Goal: Transaction & Acquisition: Purchase product/service

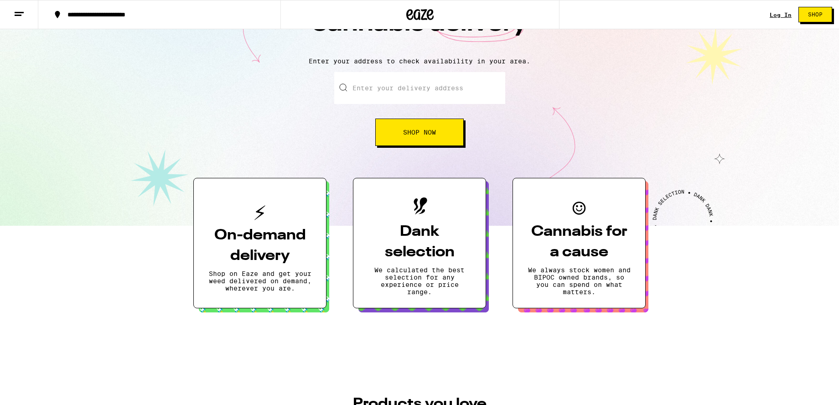
scroll to position [82, 0]
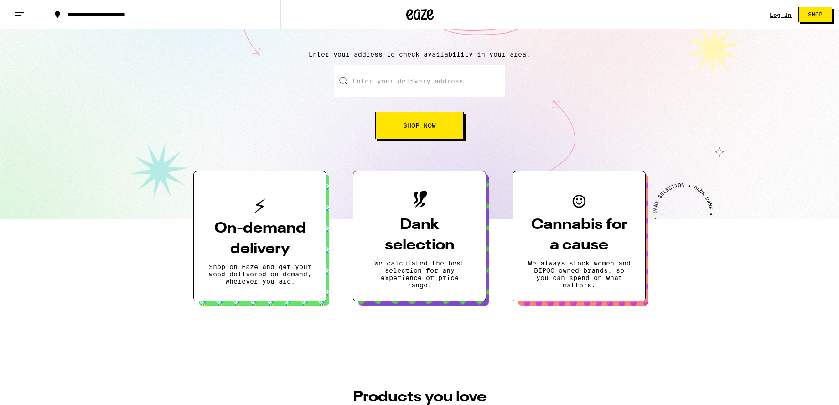
click at [249, 222] on h3 "On-demand delivery" at bounding box center [259, 239] width 103 height 41
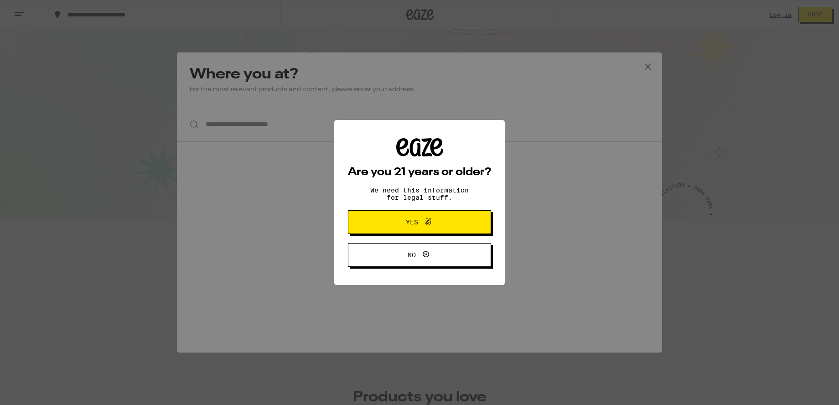
click at [420, 225] on span at bounding box center [426, 222] width 16 height 12
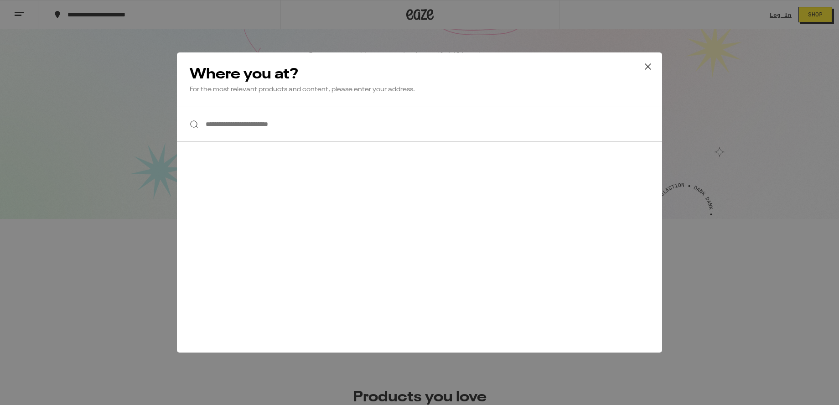
click at [252, 127] on input "**********" at bounding box center [419, 124] width 485 height 35
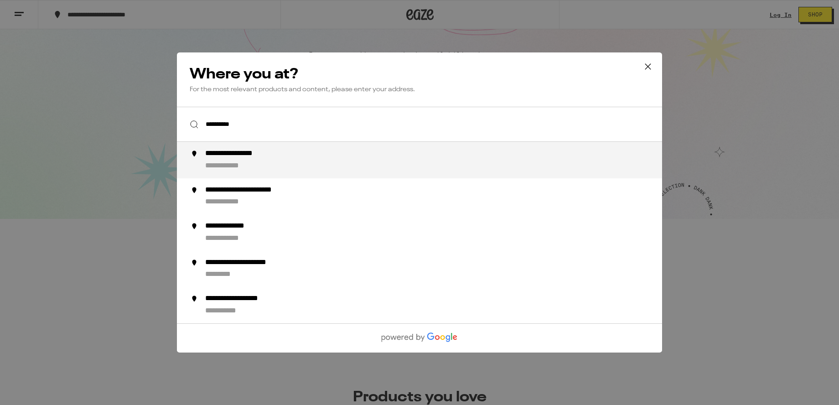
click at [224, 152] on div "**********" at bounding box center [245, 154] width 80 height 10
type input "**********"
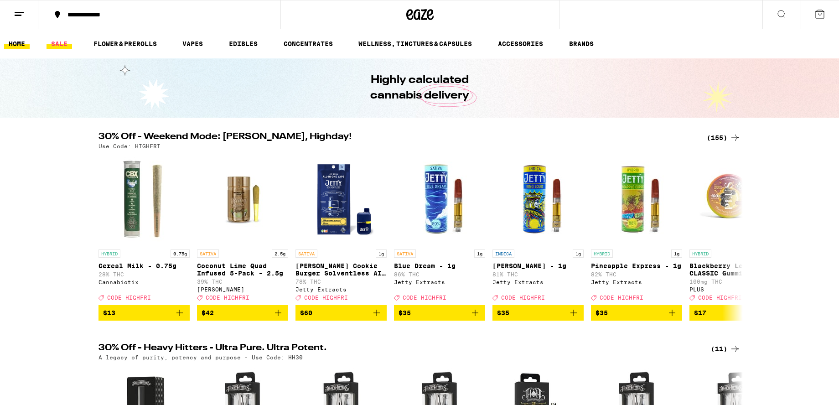
click at [64, 43] on link "SALE" at bounding box center [60, 43] width 26 height 11
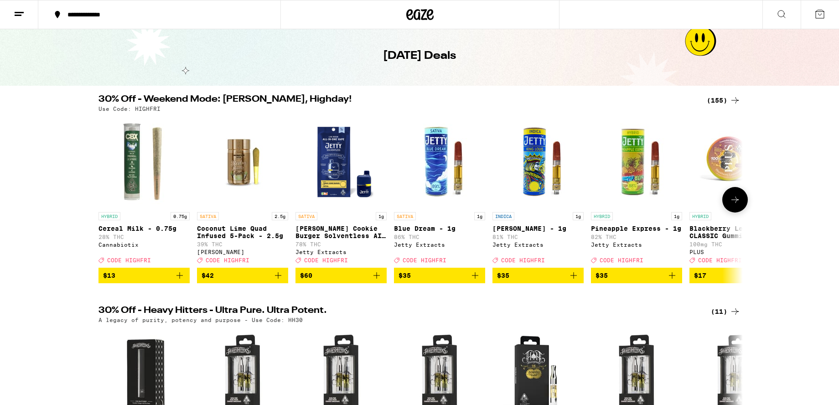
scroll to position [32, 0]
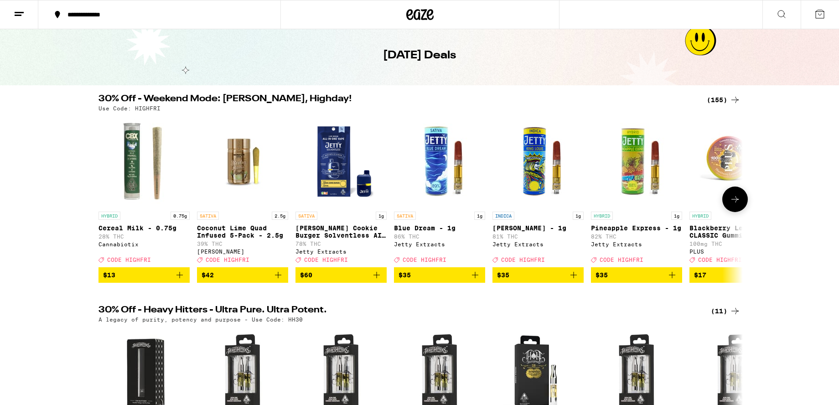
click at [733, 205] on icon at bounding box center [735, 199] width 11 height 11
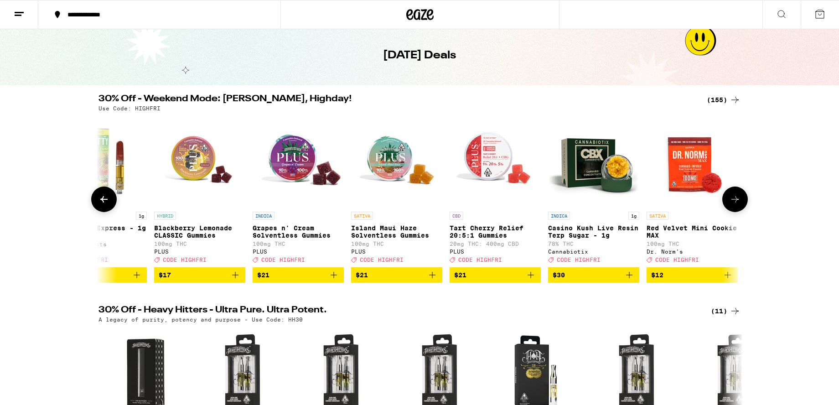
scroll to position [0, 543]
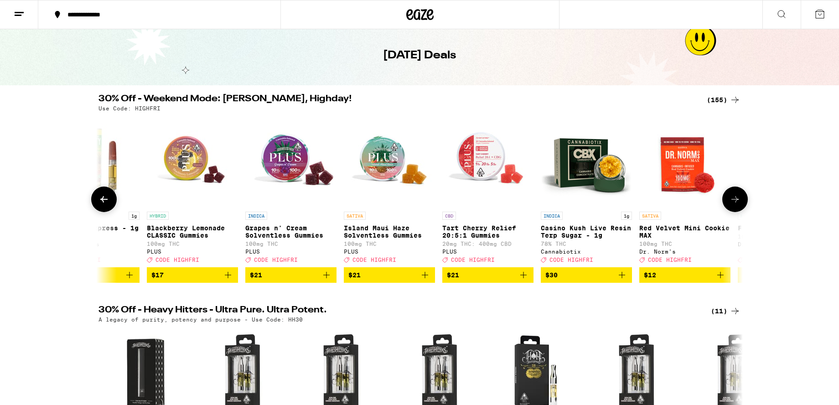
click at [733, 205] on icon at bounding box center [735, 199] width 11 height 11
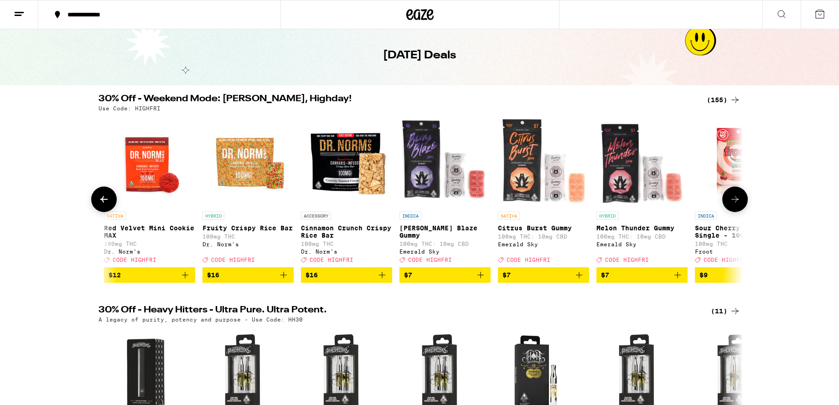
scroll to position [0, 1086]
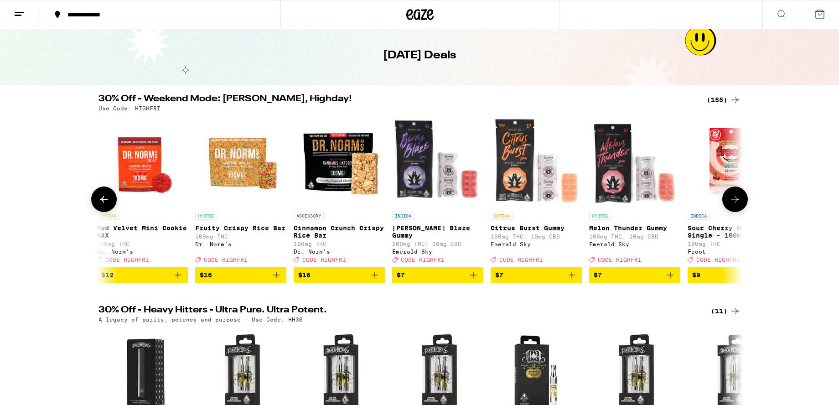
click at [733, 205] on icon at bounding box center [735, 199] width 11 height 11
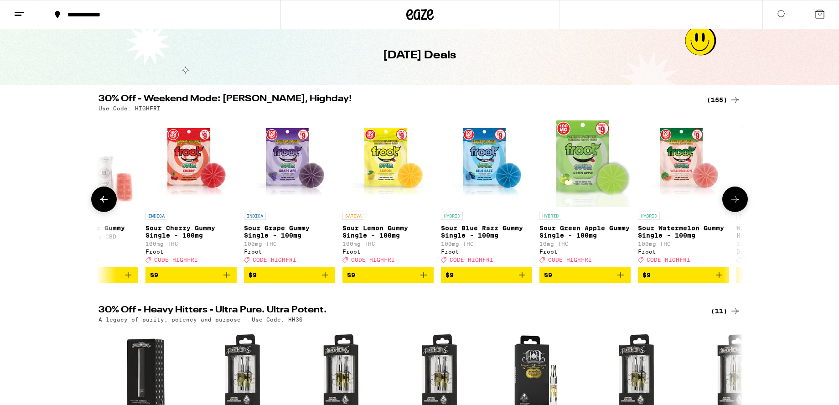
scroll to position [0, 1629]
click at [733, 205] on icon at bounding box center [735, 199] width 11 height 11
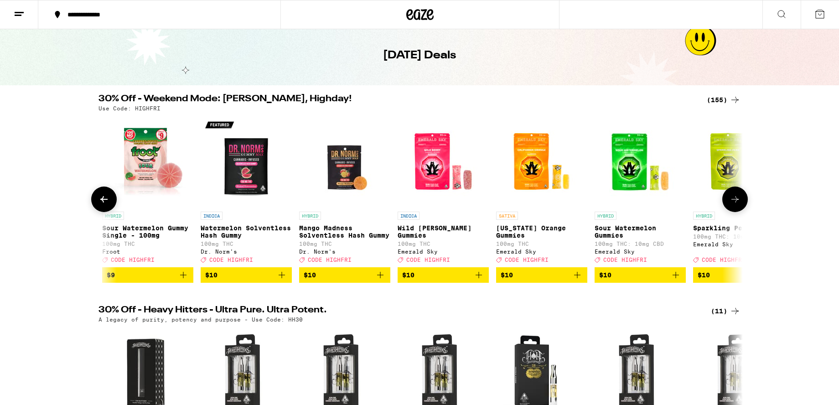
scroll to position [0, 2171]
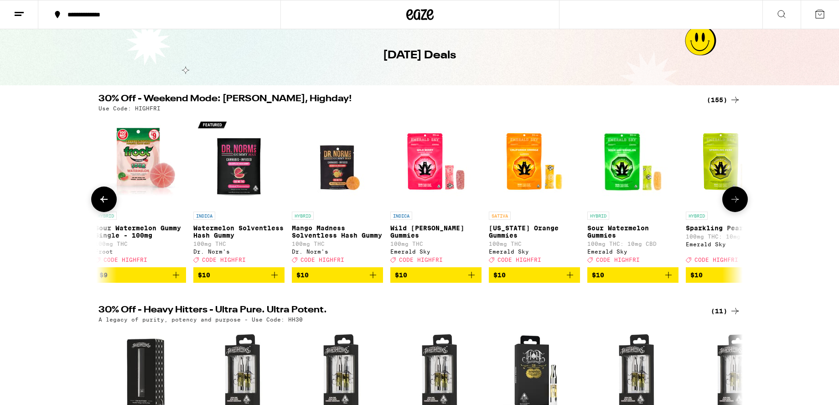
click at [733, 205] on icon at bounding box center [735, 199] width 11 height 11
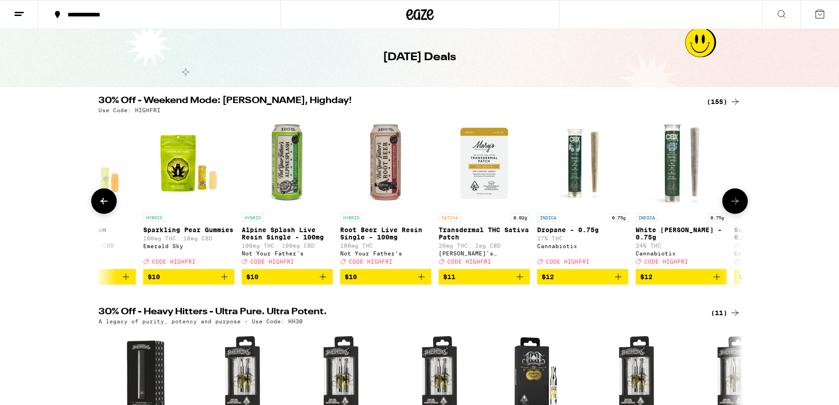
scroll to position [0, 0]
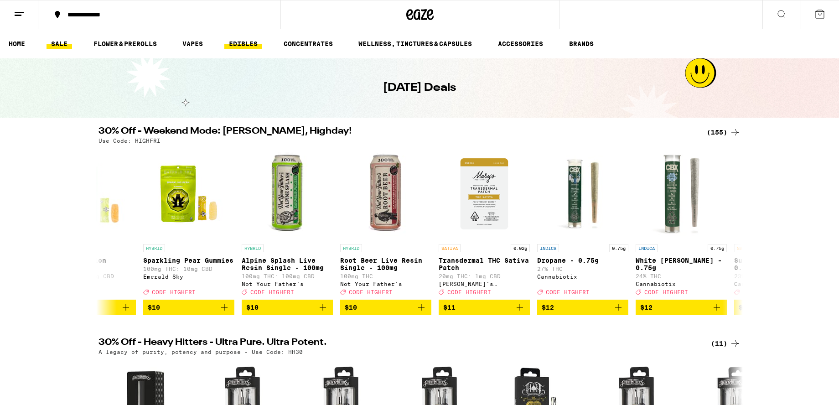
click at [241, 42] on link "EDIBLES" at bounding box center [243, 43] width 38 height 11
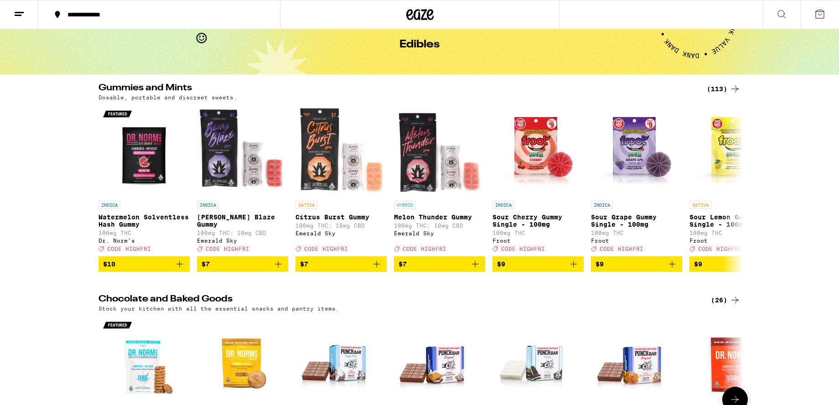
scroll to position [47, 0]
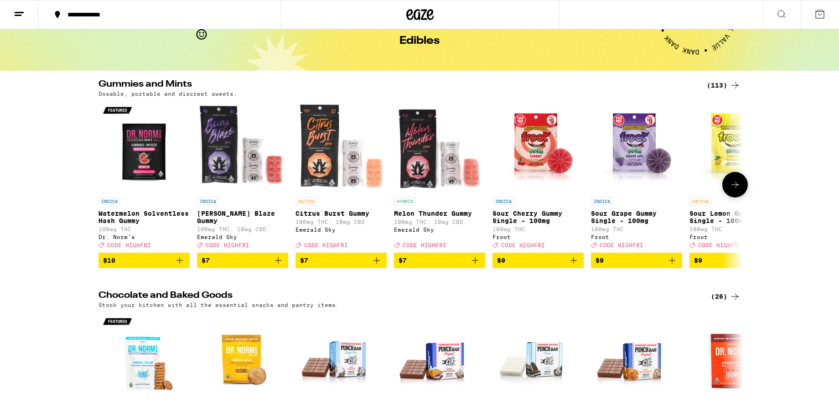
click at [738, 190] on icon at bounding box center [735, 184] width 11 height 11
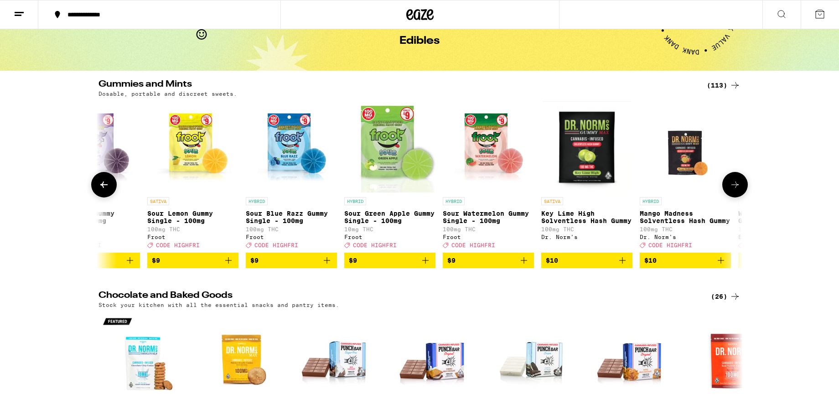
scroll to position [0, 543]
click at [738, 190] on icon at bounding box center [735, 184] width 11 height 11
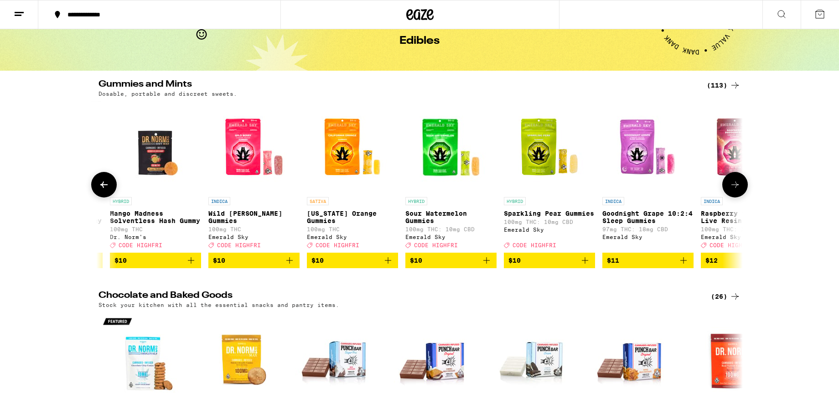
scroll to position [0, 1086]
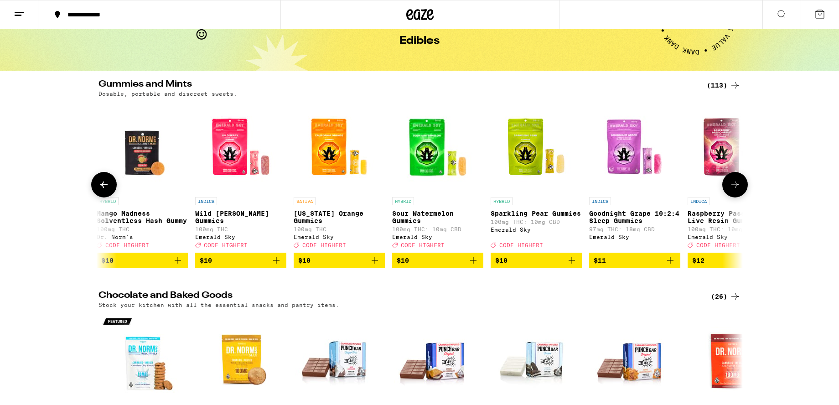
click at [738, 190] on icon at bounding box center [735, 184] width 11 height 11
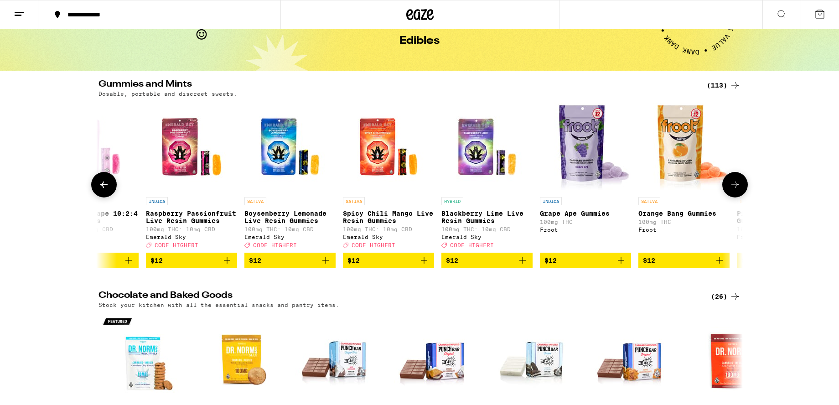
scroll to position [0, 1629]
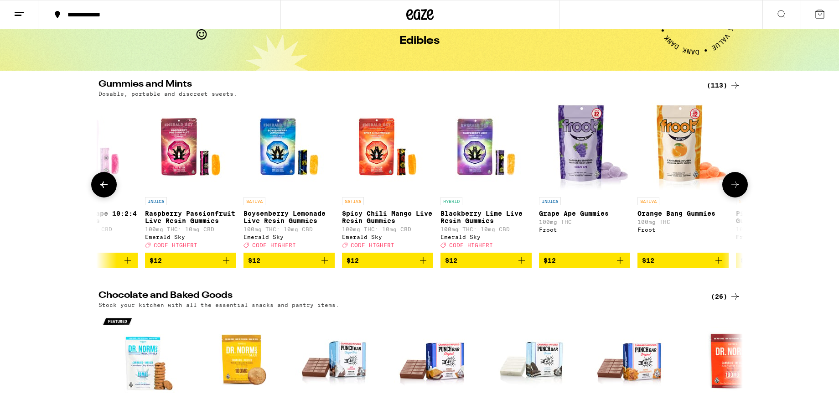
click at [738, 190] on icon at bounding box center [735, 184] width 11 height 11
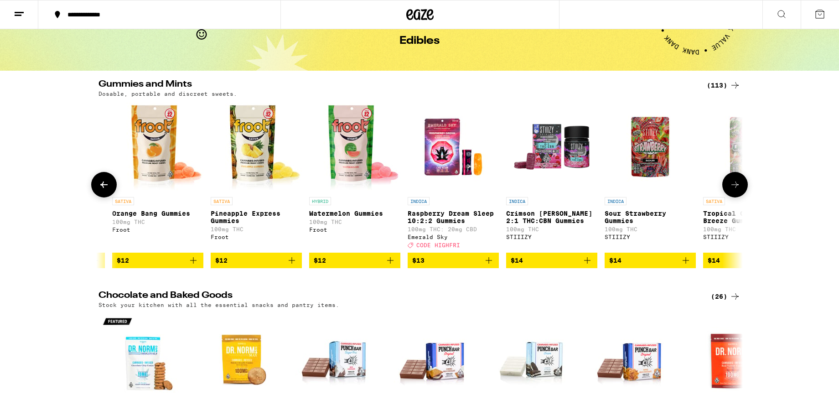
scroll to position [0, 2171]
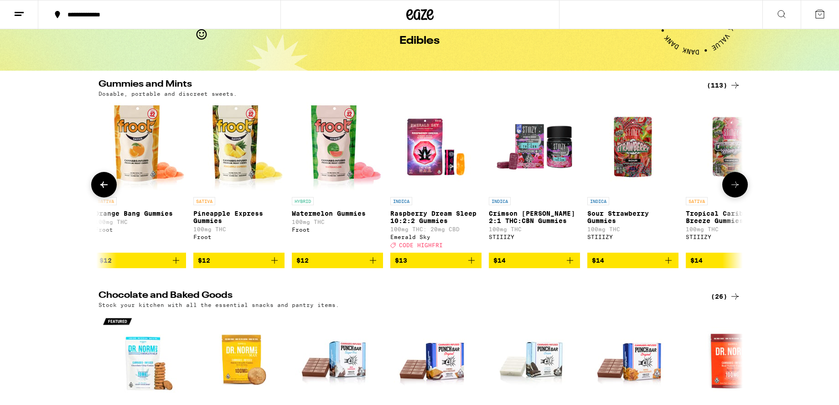
click at [738, 190] on icon at bounding box center [735, 184] width 11 height 11
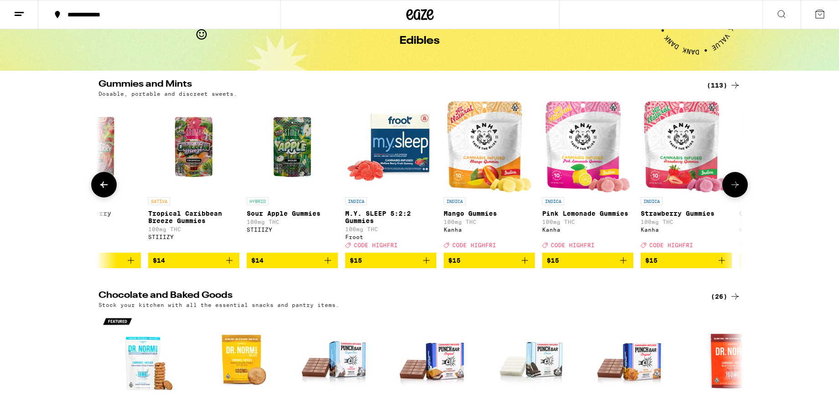
scroll to position [0, 2714]
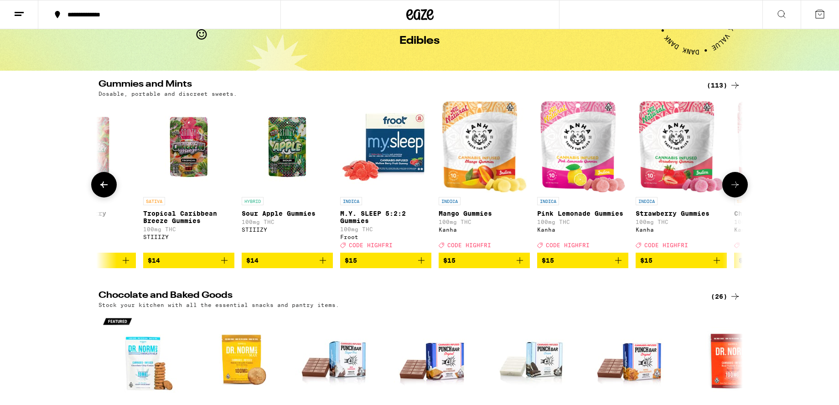
click at [738, 190] on icon at bounding box center [735, 184] width 11 height 11
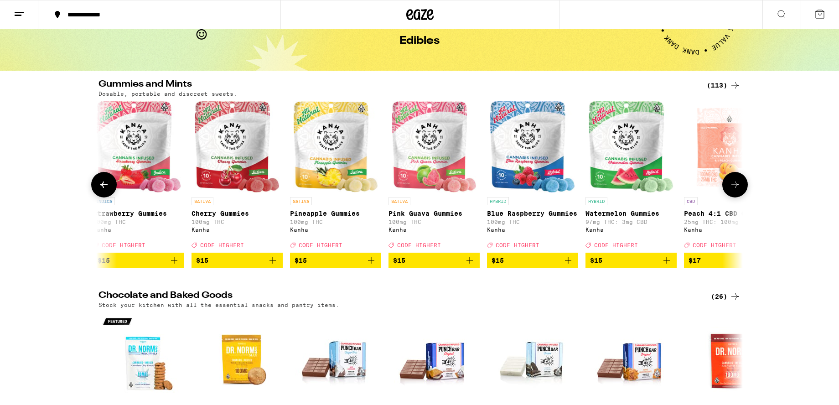
click at [738, 190] on icon at bounding box center [735, 184] width 11 height 11
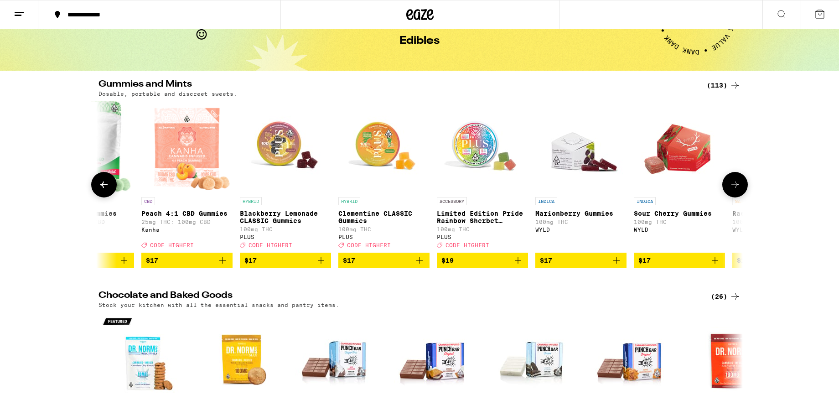
click at [738, 190] on icon at bounding box center [735, 184] width 11 height 11
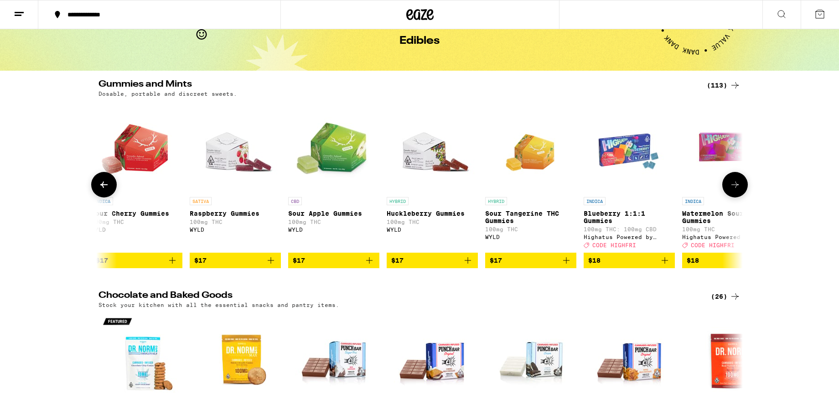
click at [738, 190] on icon at bounding box center [735, 184] width 11 height 11
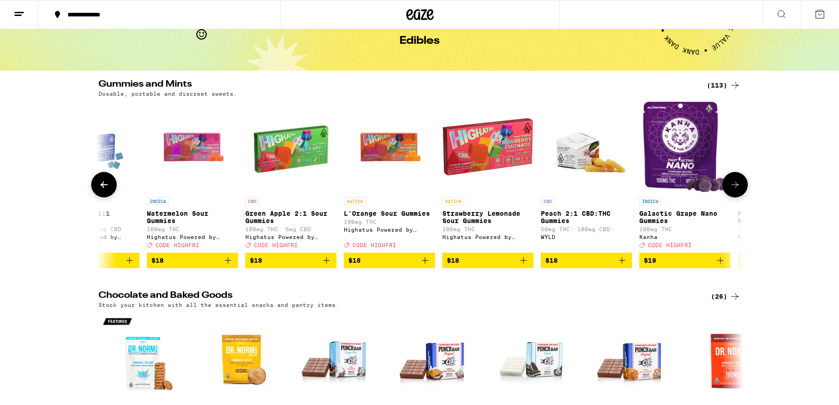
scroll to position [0, 4886]
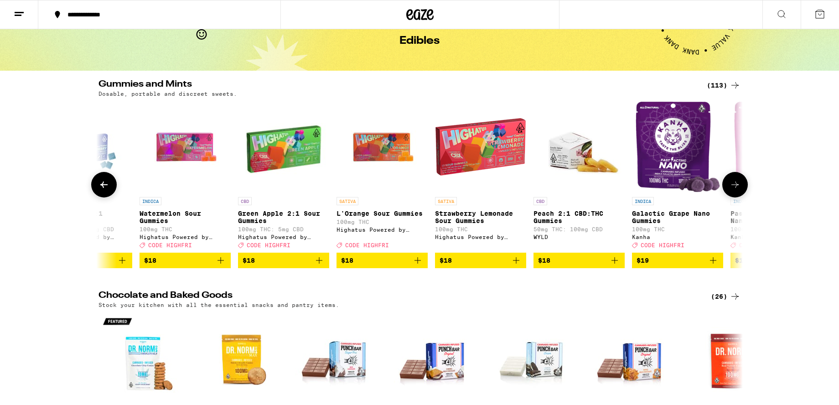
click at [738, 190] on icon at bounding box center [735, 184] width 11 height 11
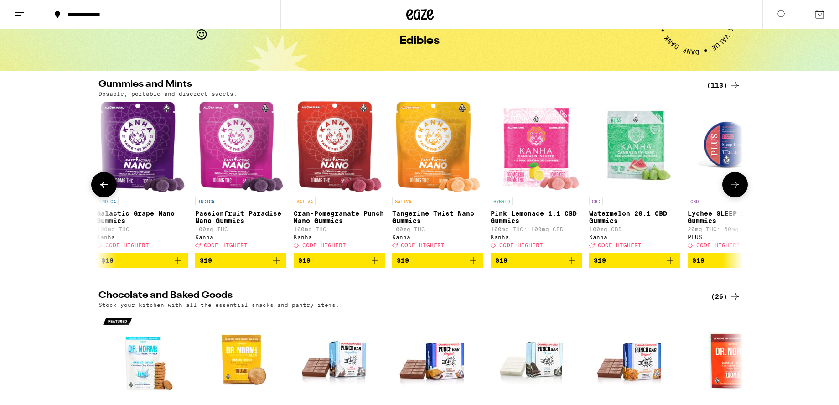
scroll to position [0, 5429]
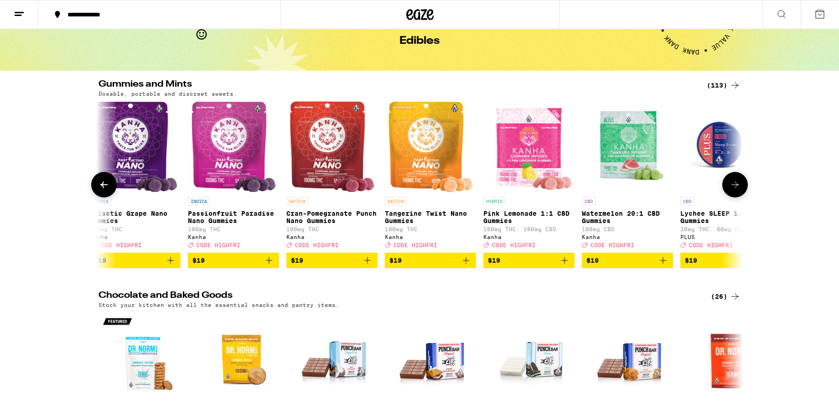
click at [168, 266] on icon "Add to bag" at bounding box center [170, 260] width 11 height 11
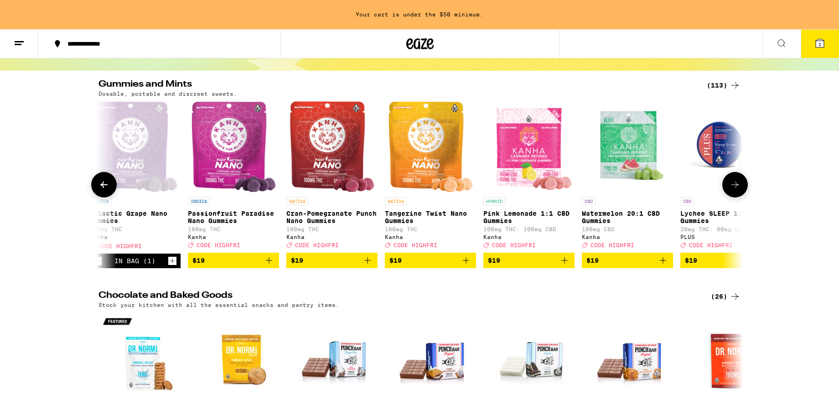
scroll to position [0, 0]
click at [734, 190] on icon at bounding box center [735, 184] width 11 height 11
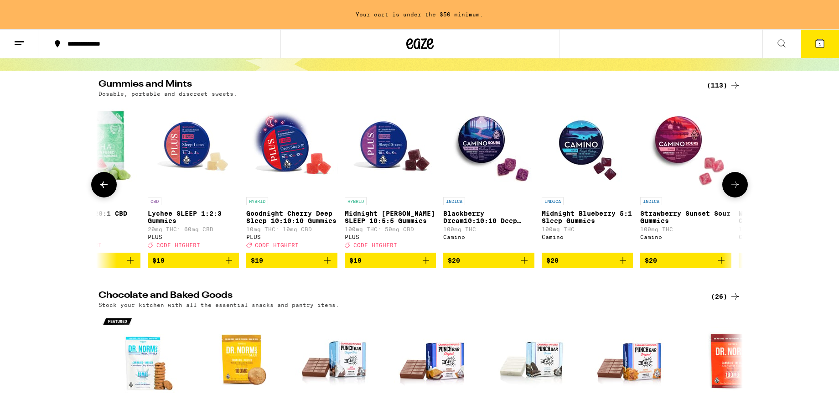
scroll to position [0, 5972]
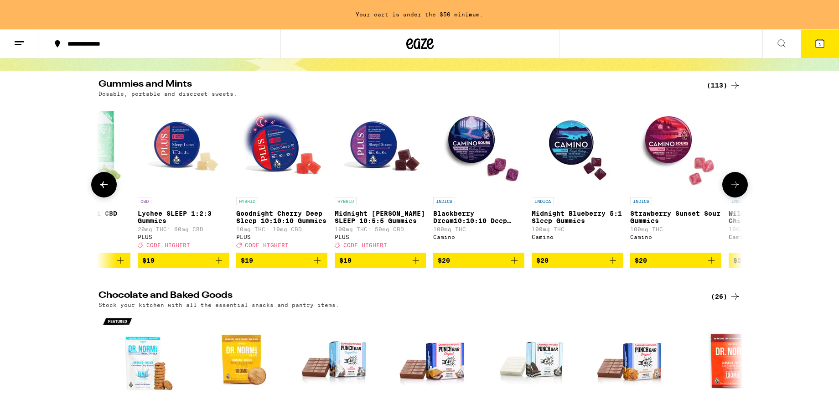
click at [734, 190] on icon at bounding box center [735, 184] width 11 height 11
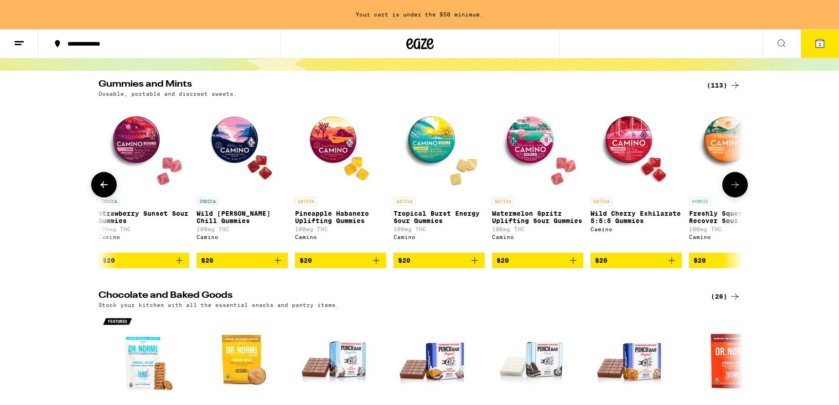
scroll to position [0, 6514]
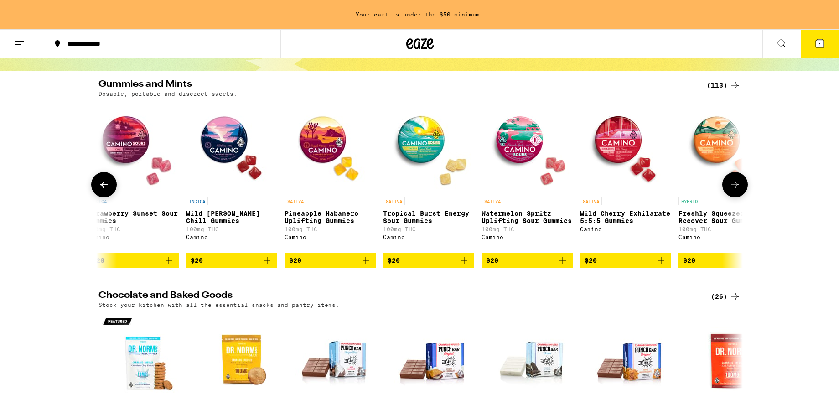
click at [734, 190] on icon at bounding box center [735, 184] width 11 height 11
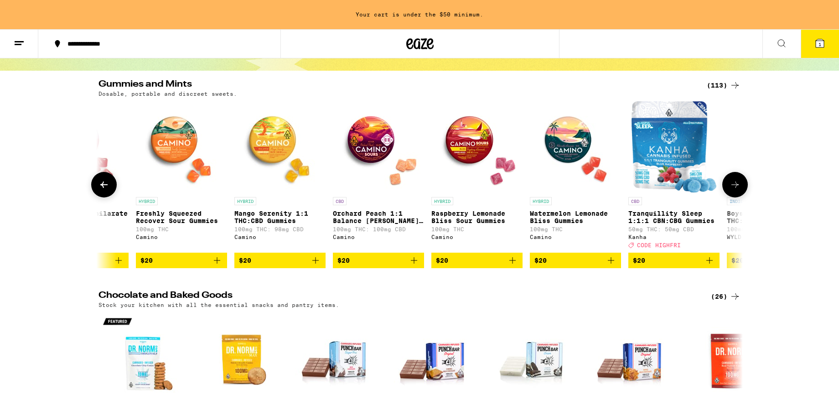
click at [734, 190] on icon at bounding box center [735, 184] width 11 height 11
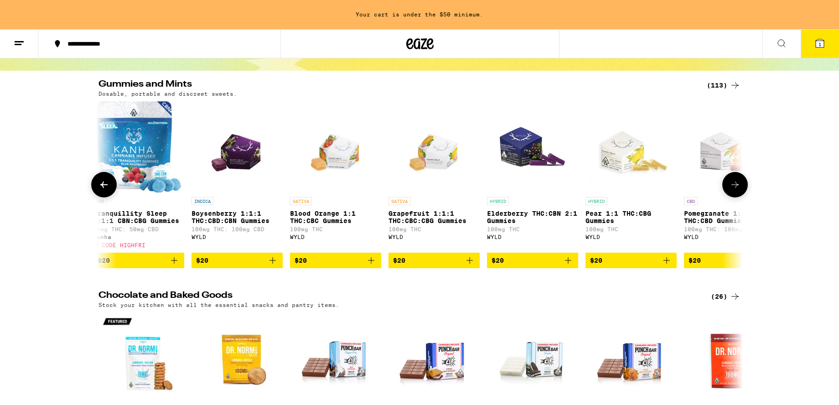
scroll to position [0, 7600]
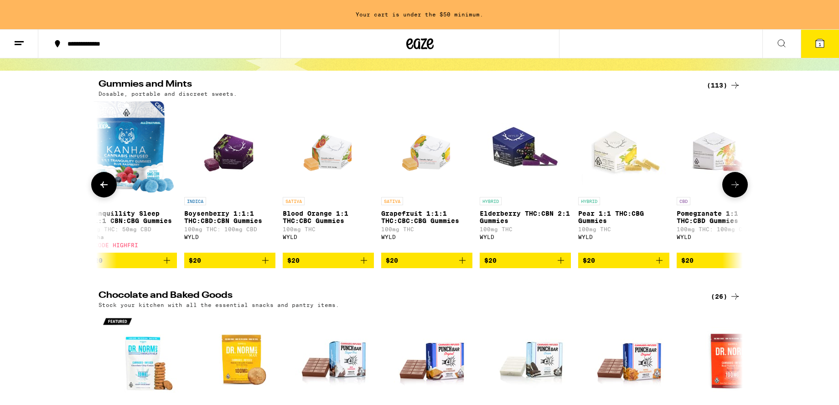
click at [734, 190] on icon at bounding box center [735, 184] width 11 height 11
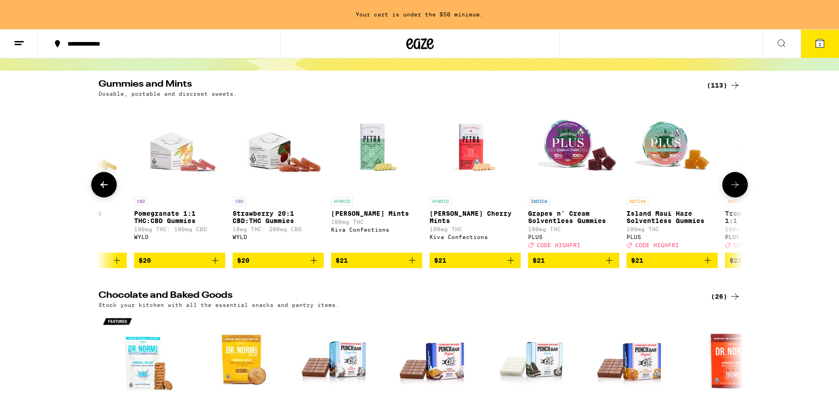
click at [734, 190] on icon at bounding box center [735, 184] width 11 height 11
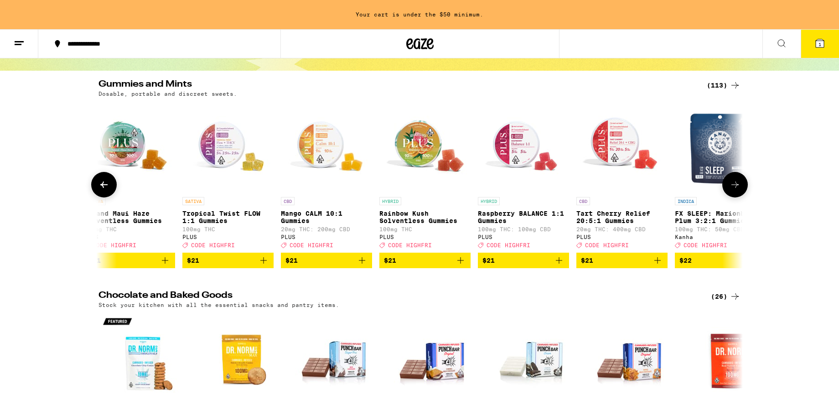
click at [734, 190] on icon at bounding box center [735, 184] width 11 height 11
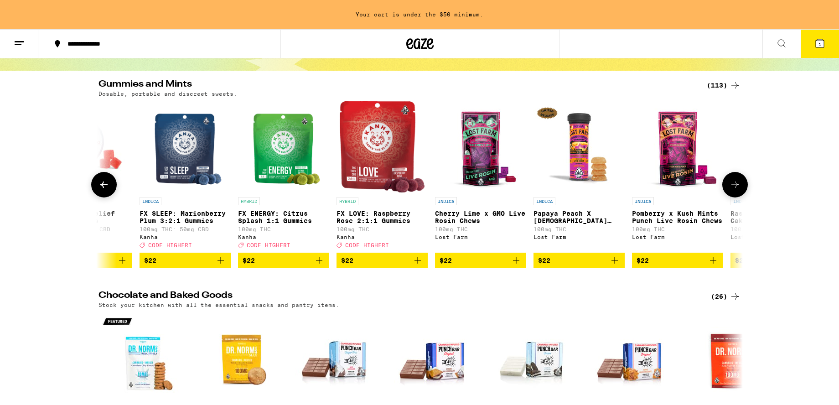
scroll to position [0, 9229]
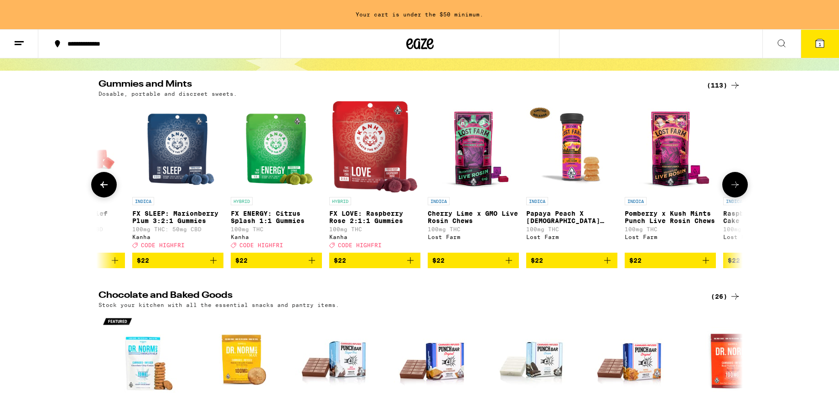
click at [506, 266] on icon "Add to bag" at bounding box center [509, 260] width 11 height 11
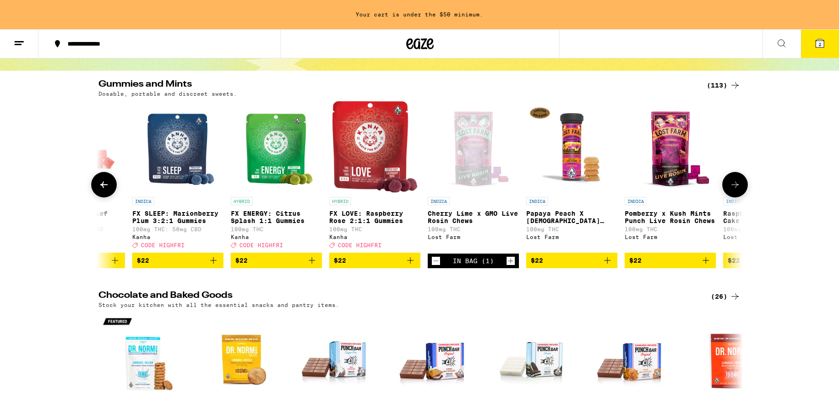
click at [734, 190] on icon at bounding box center [735, 184] width 11 height 11
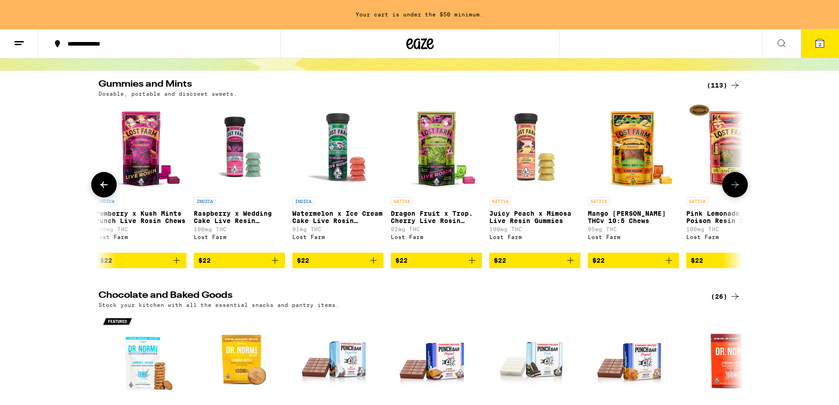
scroll to position [0, 9772]
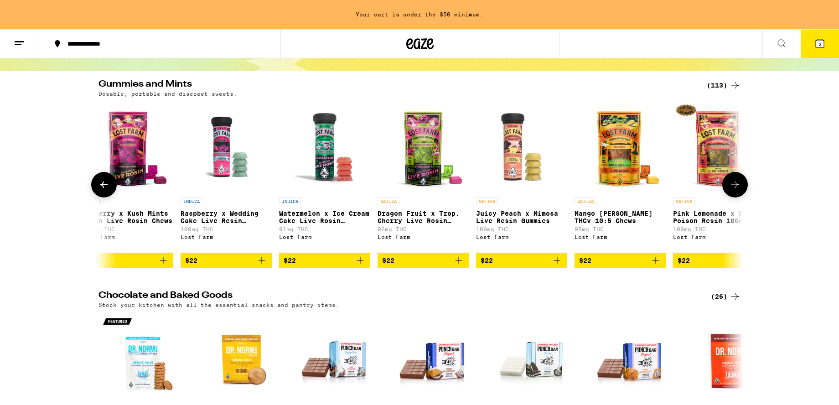
click at [655, 264] on icon "Add to bag" at bounding box center [656, 260] width 6 height 6
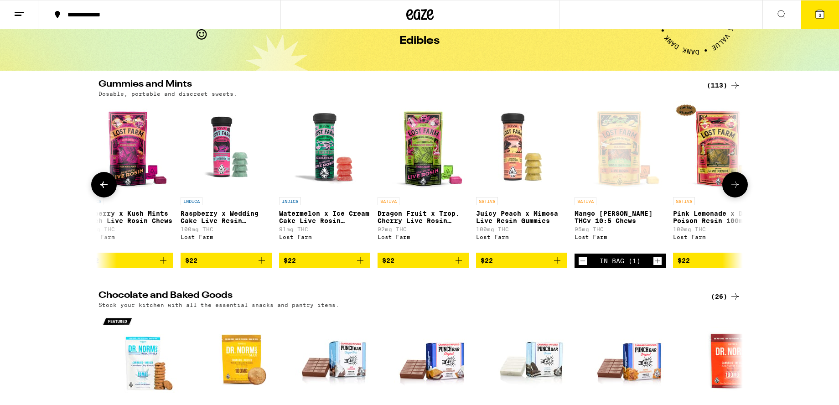
click at [737, 190] on icon at bounding box center [735, 184] width 11 height 11
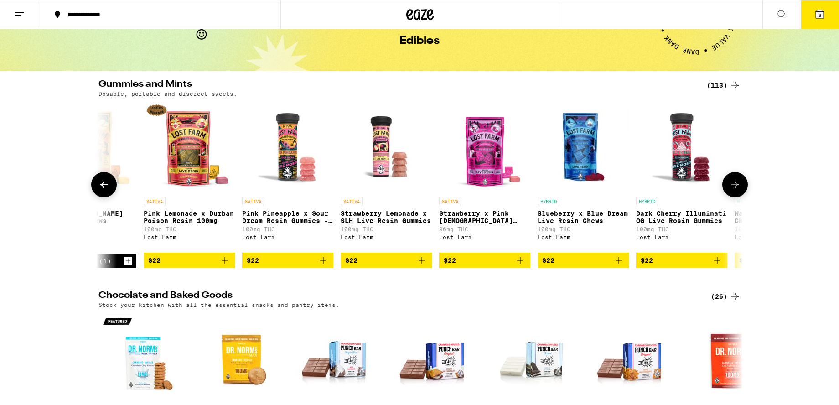
scroll to position [0, 10314]
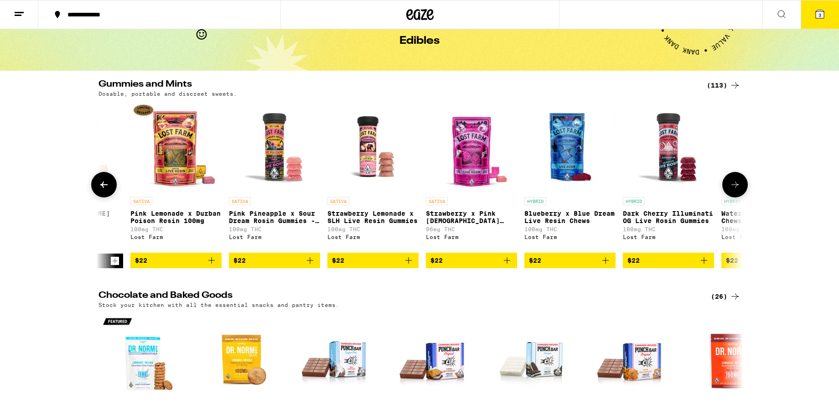
click at [606, 266] on icon "Add to bag" at bounding box center [605, 260] width 11 height 11
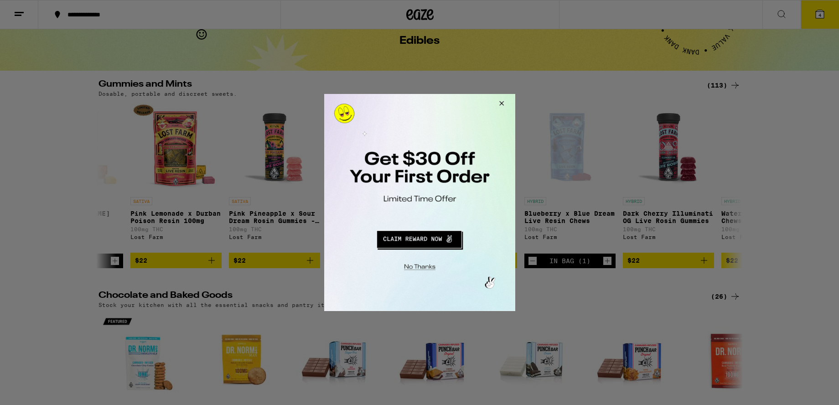
click at [427, 242] on button "Redirect to URL" at bounding box center [418, 238] width 159 height 22
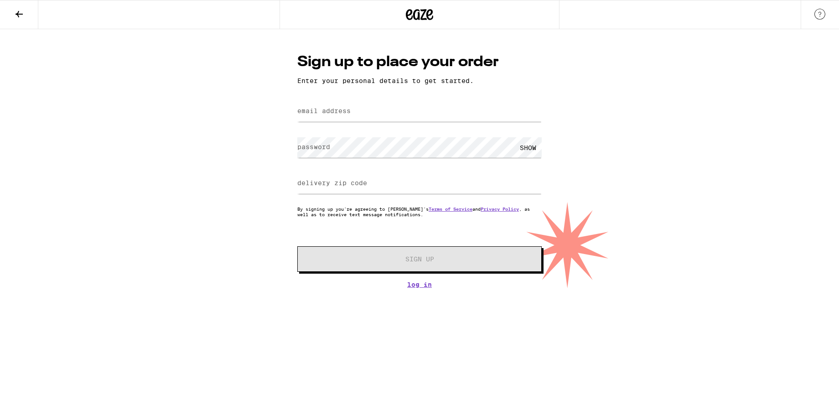
click at [315, 109] on label "email address" at bounding box center [323, 110] width 53 height 7
type input "[EMAIL_ADDRESS][DOMAIN_NAME]"
type input "95035"
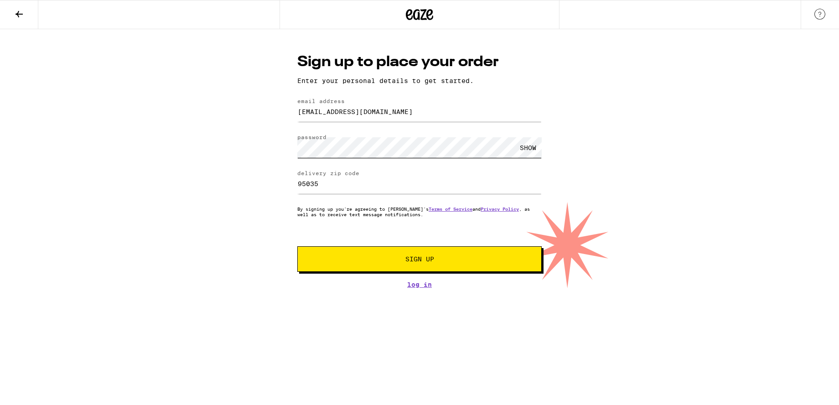
click at [297, 246] on button "Sign Up" at bounding box center [419, 259] width 245 height 26
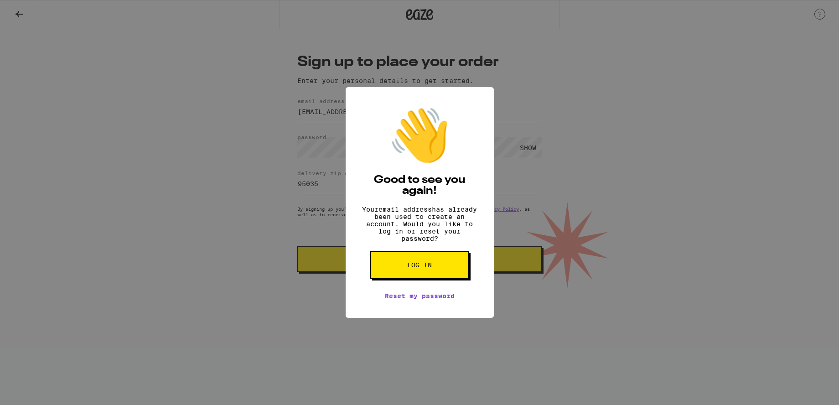
click at [419, 268] on span "Log in" at bounding box center [419, 265] width 25 height 6
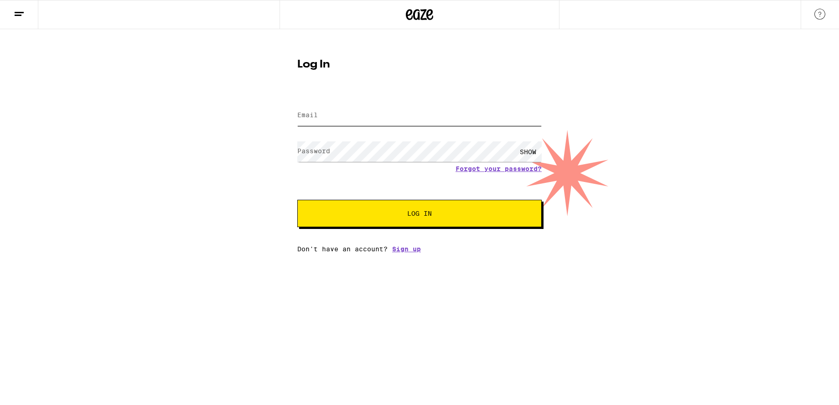
click at [321, 118] on input "Email" at bounding box center [419, 115] width 245 height 21
type input "jabroni976@yahoo.com"
click at [526, 151] on div "SHOW" at bounding box center [528, 151] width 27 height 21
click at [526, 151] on div "HIDE" at bounding box center [528, 151] width 27 height 21
click at [419, 213] on span "Log In" at bounding box center [419, 213] width 25 height 6
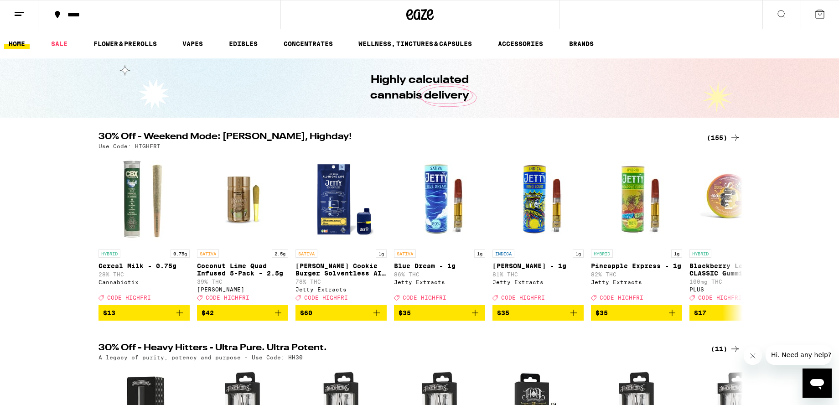
click at [822, 14] on icon at bounding box center [820, 14] width 11 height 11
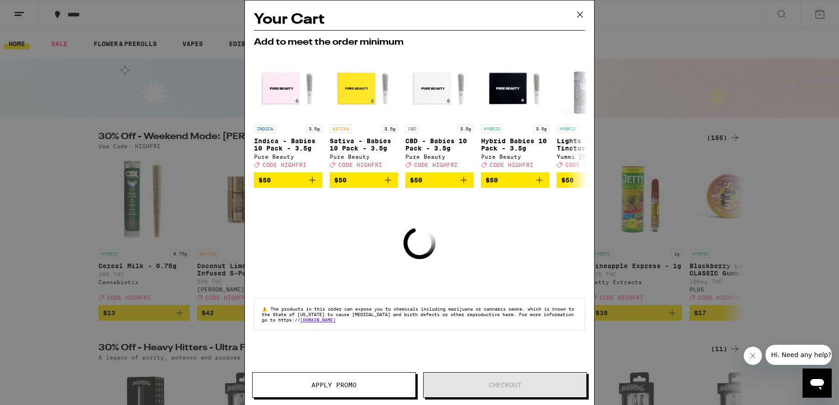
click at [582, 16] on icon at bounding box center [580, 14] width 5 height 5
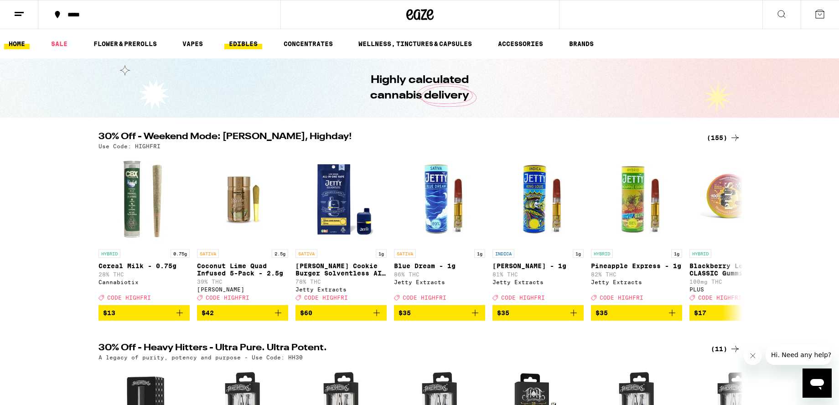
click at [245, 45] on link "EDIBLES" at bounding box center [243, 43] width 38 height 11
click at [735, 243] on icon at bounding box center [735, 237] width 11 height 11
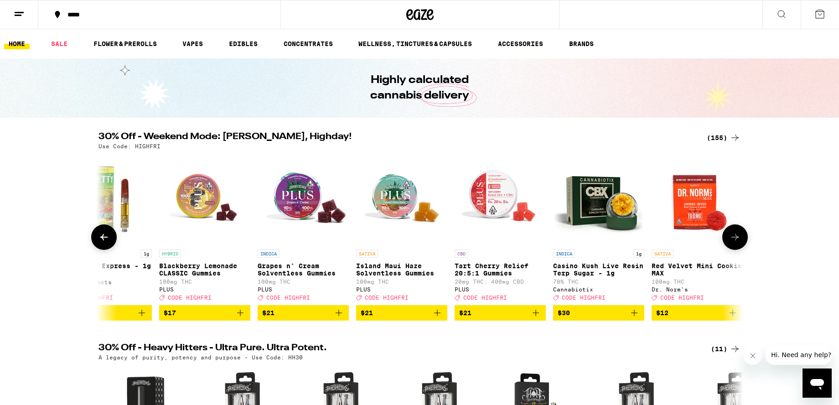
click at [735, 243] on icon at bounding box center [735, 237] width 11 height 11
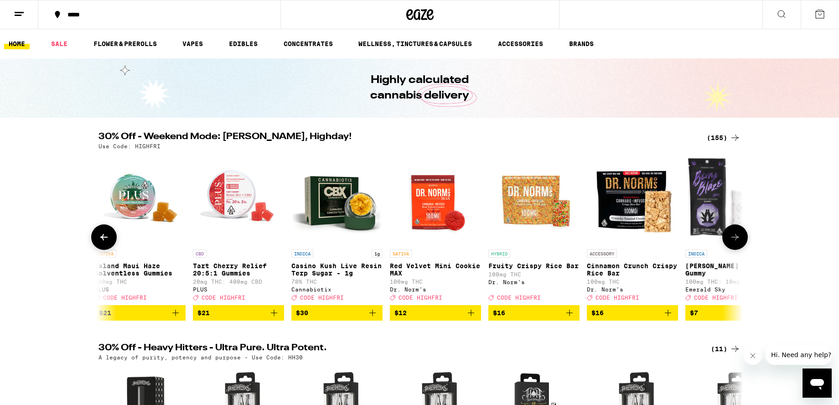
click at [735, 243] on icon at bounding box center [735, 237] width 11 height 11
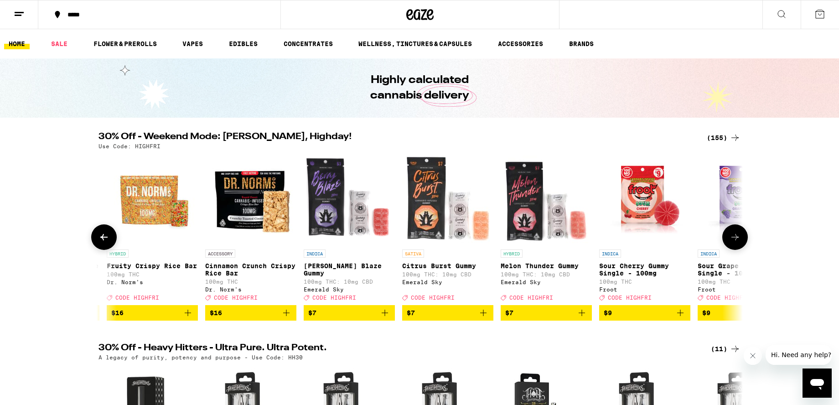
click at [735, 243] on icon at bounding box center [735, 237] width 11 height 11
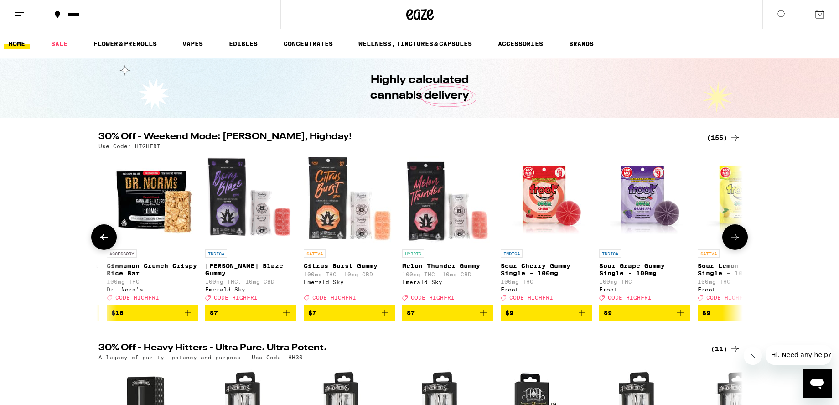
click at [735, 243] on icon at bounding box center [735, 237] width 11 height 11
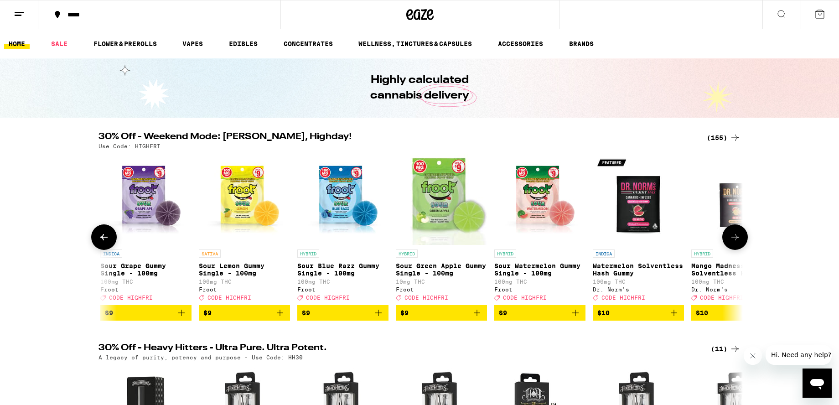
click at [735, 243] on icon at bounding box center [735, 237] width 11 height 11
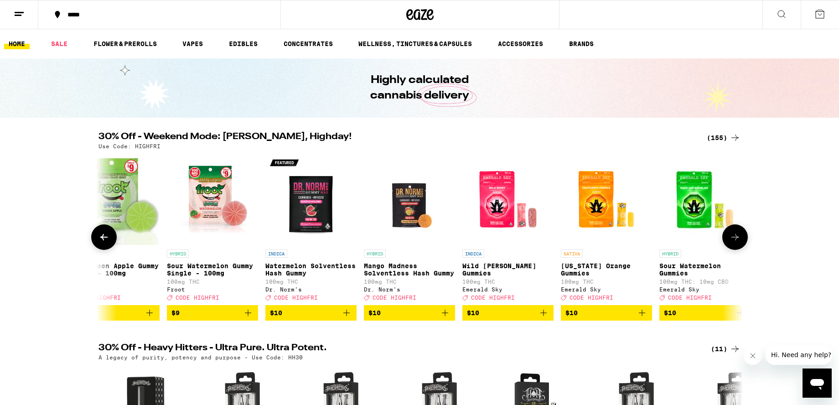
click at [735, 243] on icon at bounding box center [735, 237] width 11 height 11
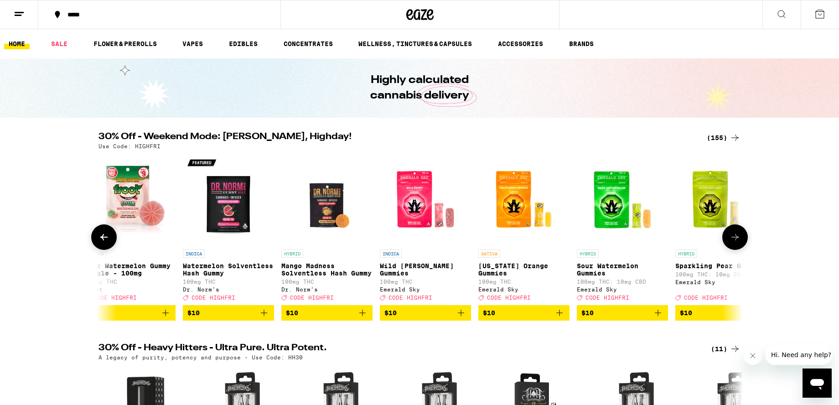
scroll to position [0, 2579]
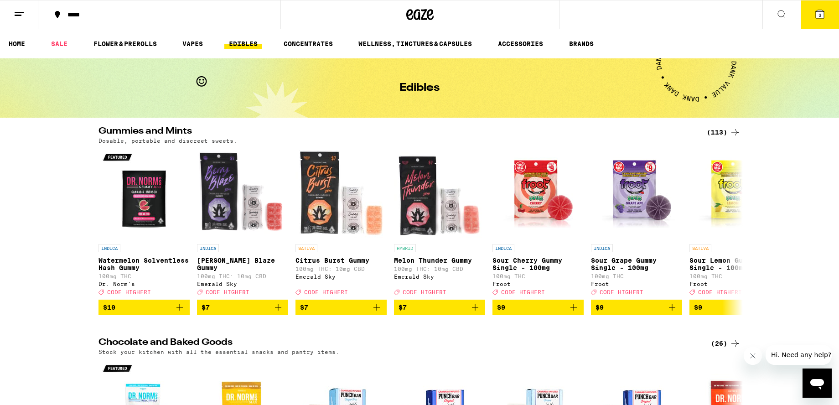
click at [823, 16] on icon at bounding box center [820, 14] width 8 height 8
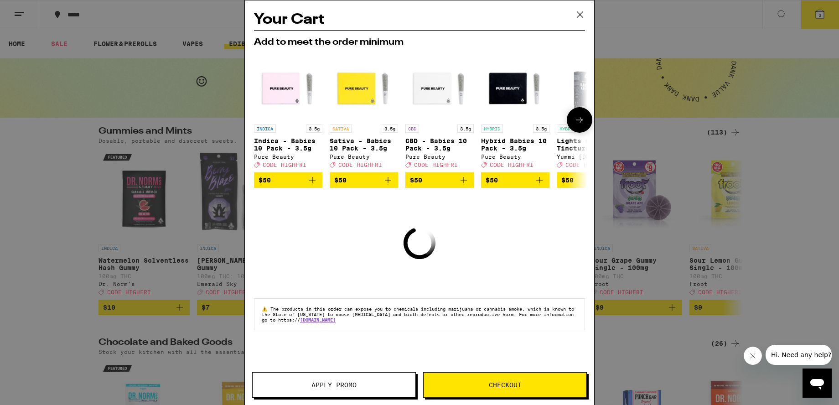
click at [580, 121] on icon at bounding box center [579, 120] width 11 height 11
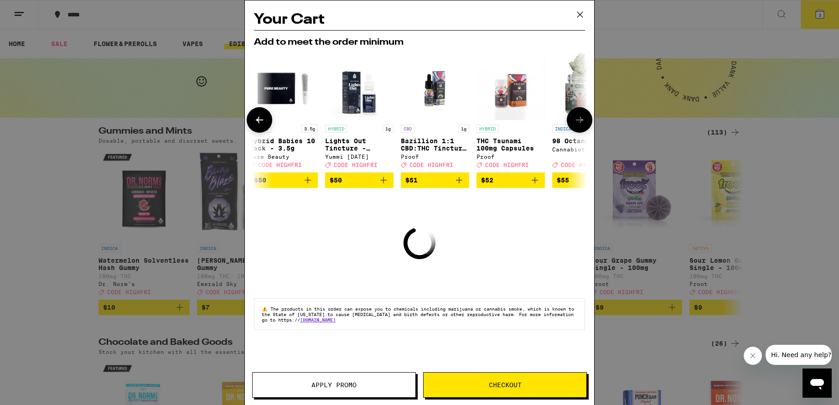
click at [580, 121] on icon at bounding box center [579, 120] width 11 height 11
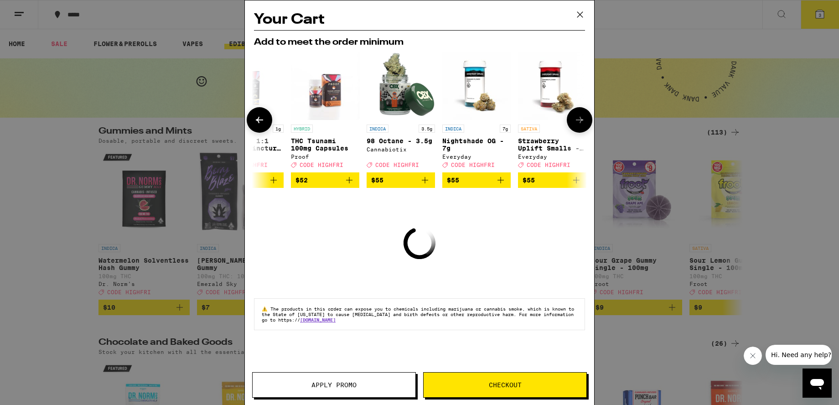
scroll to position [0, 426]
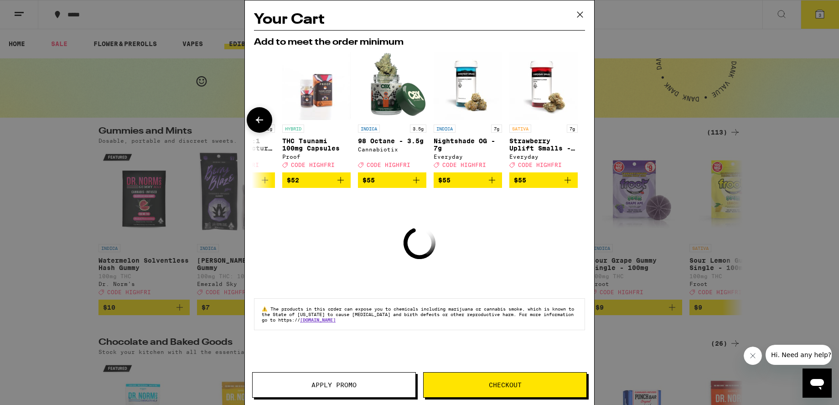
click at [580, 121] on div at bounding box center [580, 120] width 26 height 26
click at [584, 11] on icon at bounding box center [580, 15] width 14 height 14
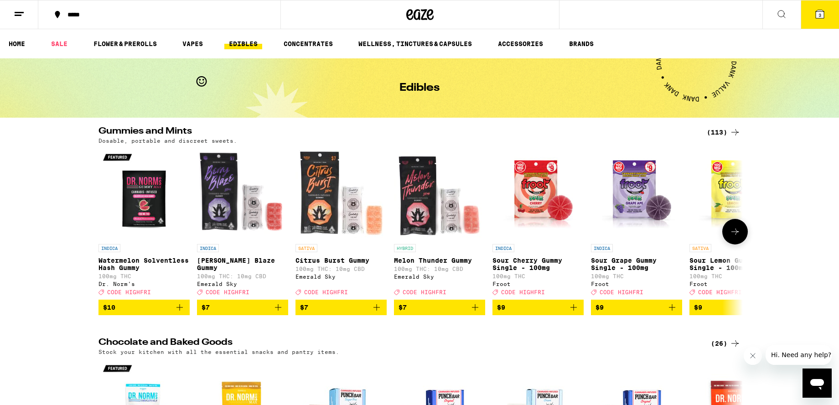
click at [738, 235] on icon at bounding box center [735, 231] width 11 height 11
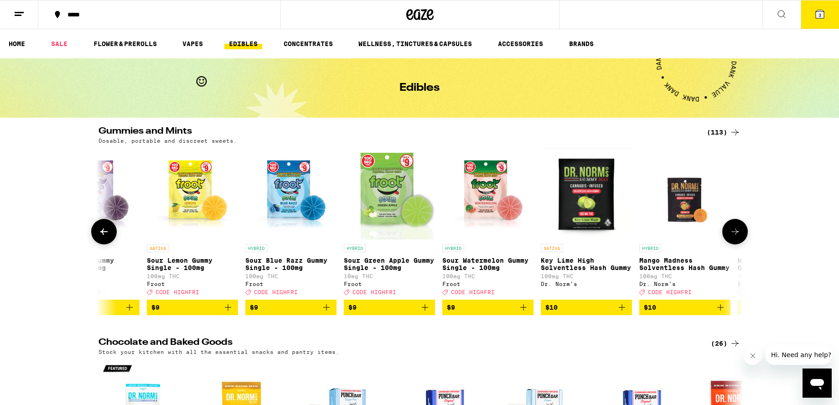
click at [738, 235] on icon at bounding box center [735, 231] width 11 height 11
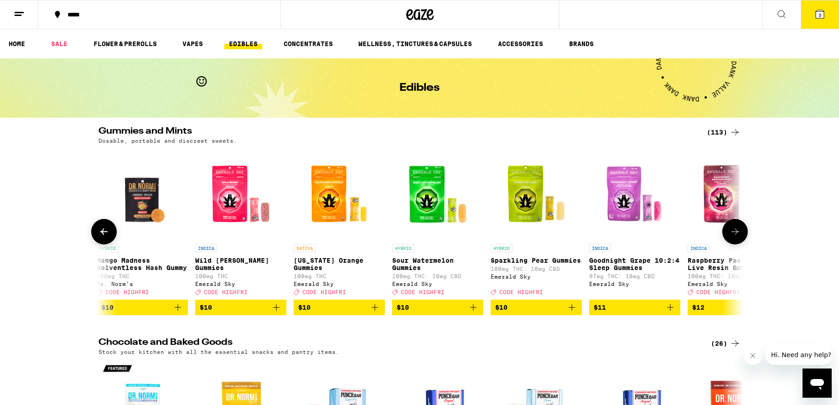
click at [738, 235] on icon at bounding box center [735, 231] width 11 height 11
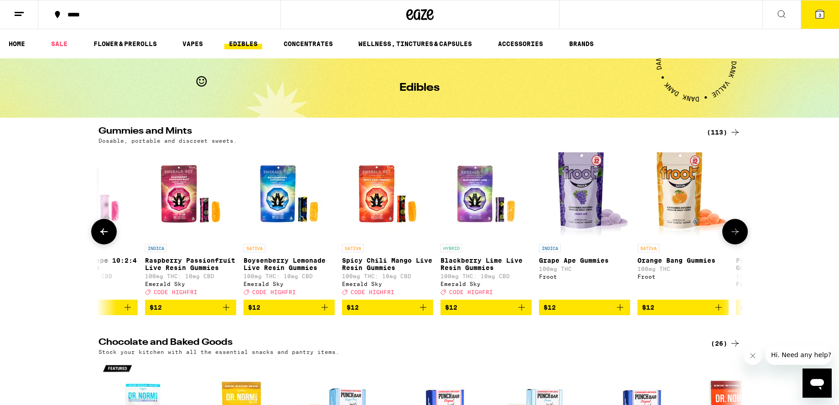
click at [738, 235] on icon at bounding box center [735, 231] width 11 height 11
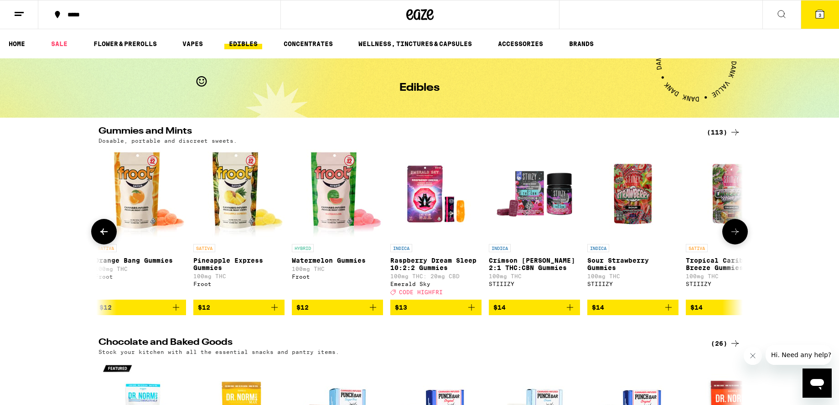
click at [738, 235] on icon at bounding box center [735, 231] width 11 height 11
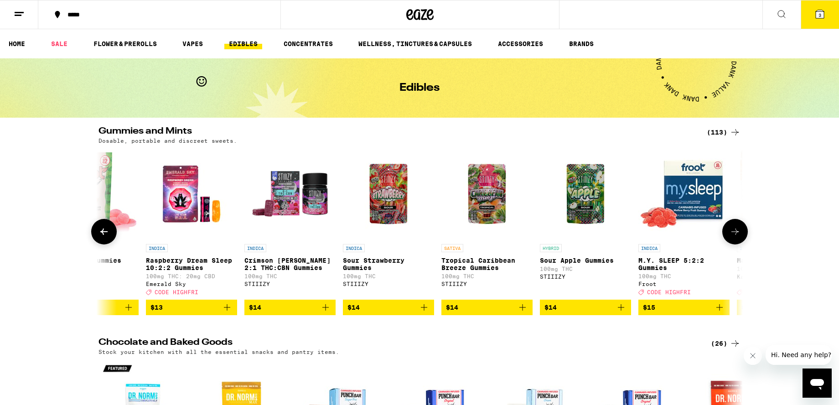
click at [738, 235] on icon at bounding box center [735, 231] width 11 height 11
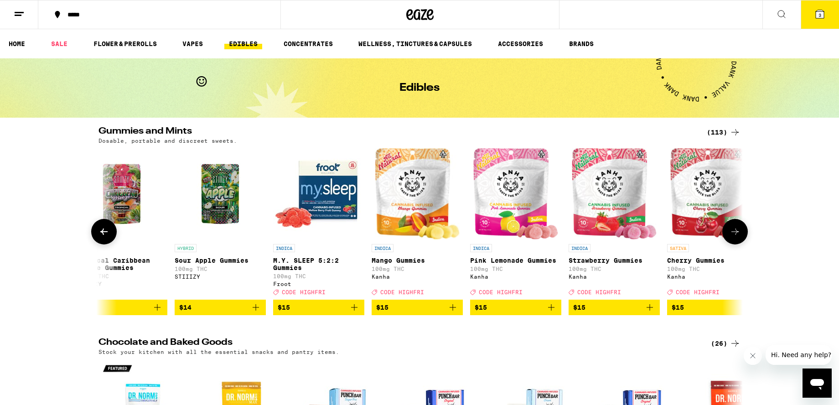
click at [738, 235] on icon at bounding box center [735, 231] width 11 height 11
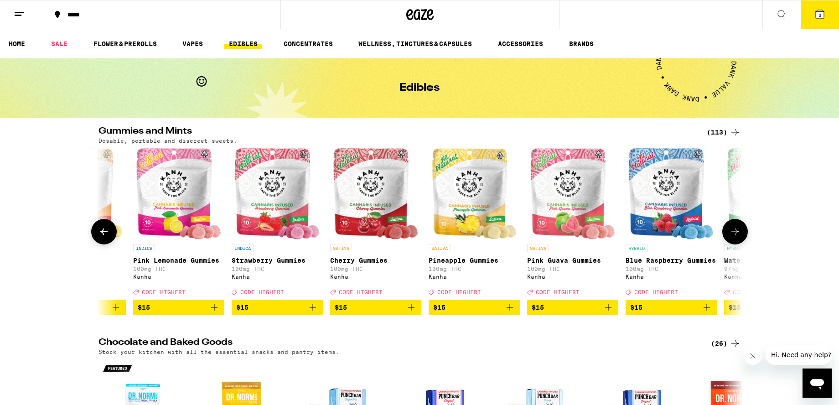
click at [738, 235] on icon at bounding box center [735, 231] width 11 height 11
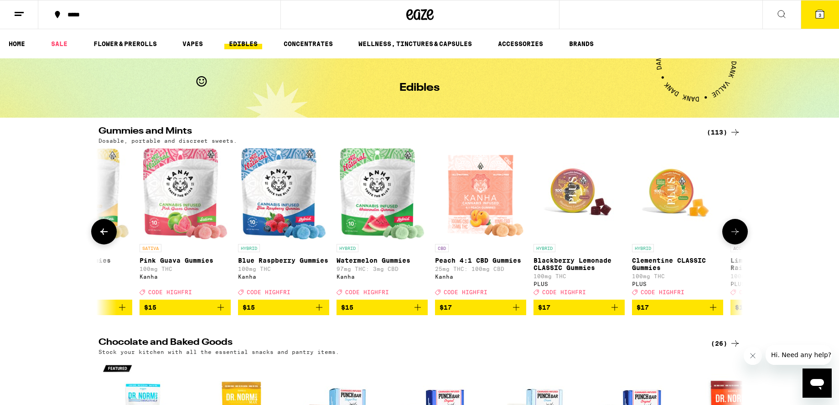
click at [738, 235] on icon at bounding box center [735, 231] width 11 height 11
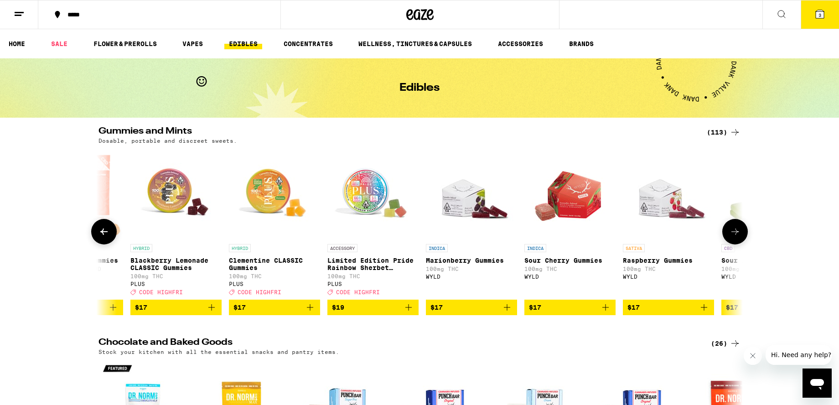
click at [738, 235] on icon at bounding box center [735, 231] width 11 height 11
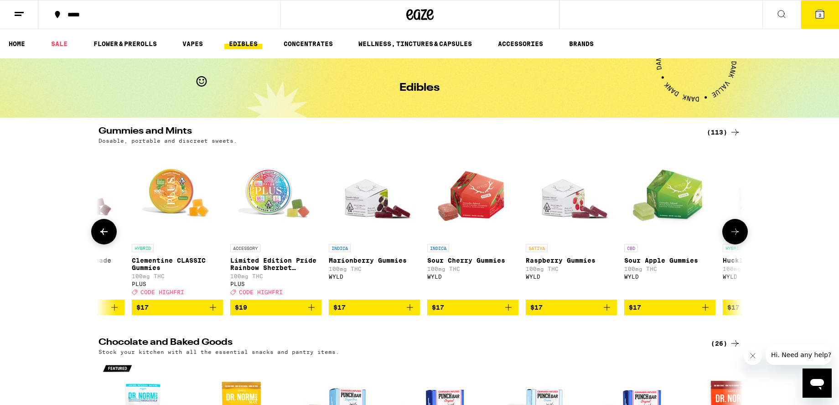
click at [738, 235] on icon at bounding box center [735, 231] width 11 height 11
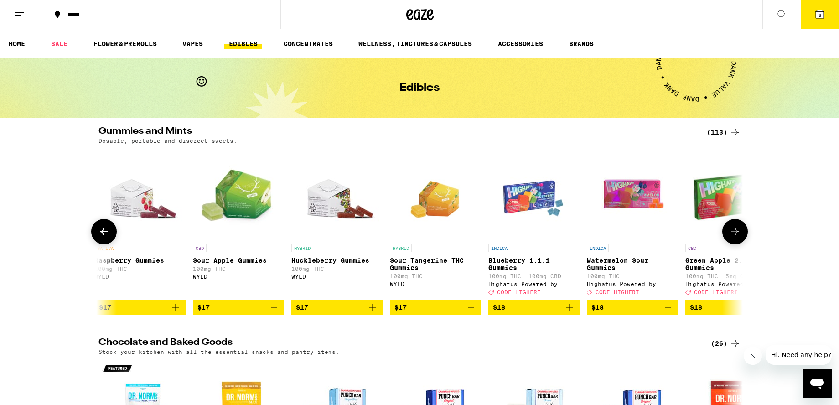
click at [738, 235] on icon at bounding box center [735, 231] width 11 height 11
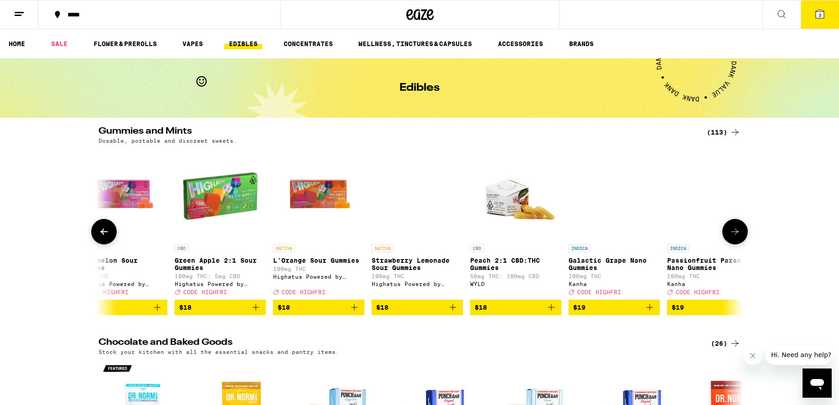
click at [738, 235] on icon at bounding box center [735, 231] width 11 height 11
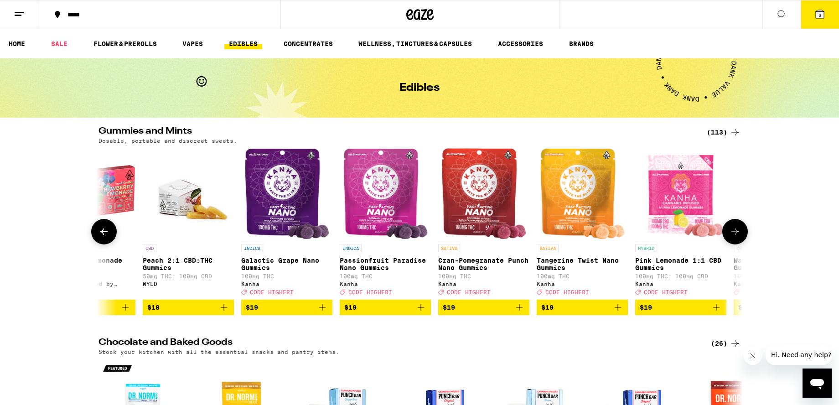
click at [738, 235] on icon at bounding box center [735, 231] width 11 height 11
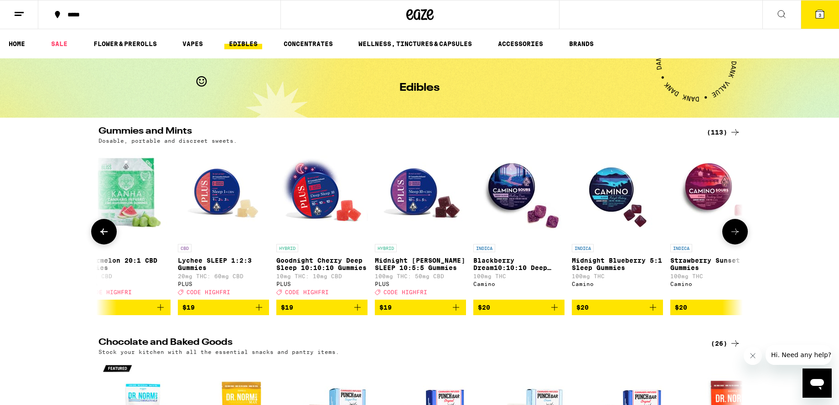
click at [738, 235] on icon at bounding box center [735, 231] width 11 height 11
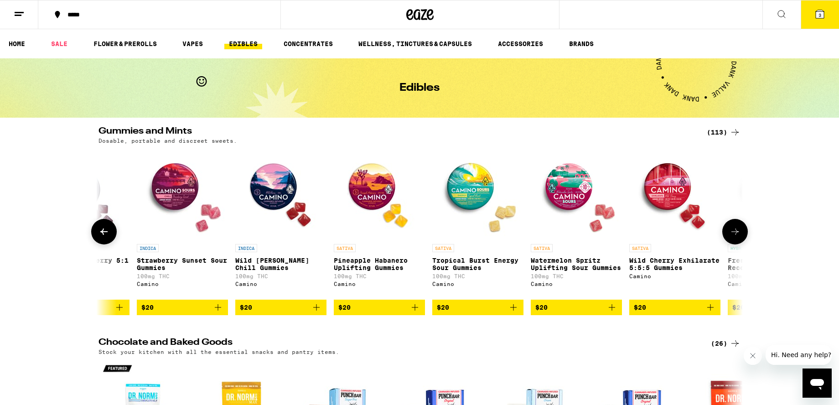
click at [738, 235] on icon at bounding box center [735, 231] width 11 height 11
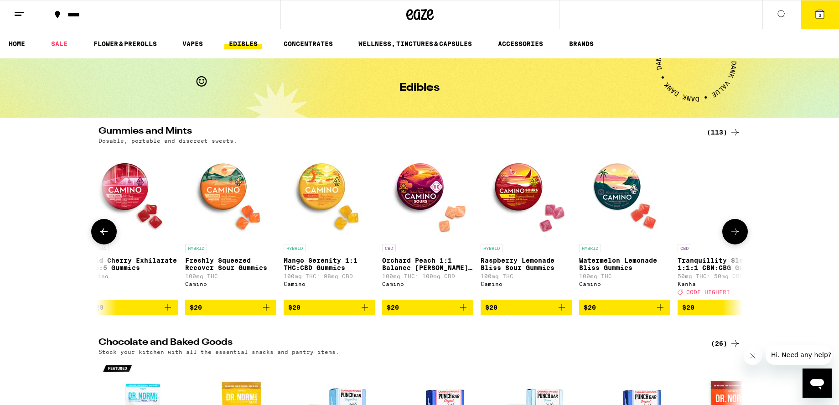
click at [738, 235] on icon at bounding box center [735, 231] width 11 height 11
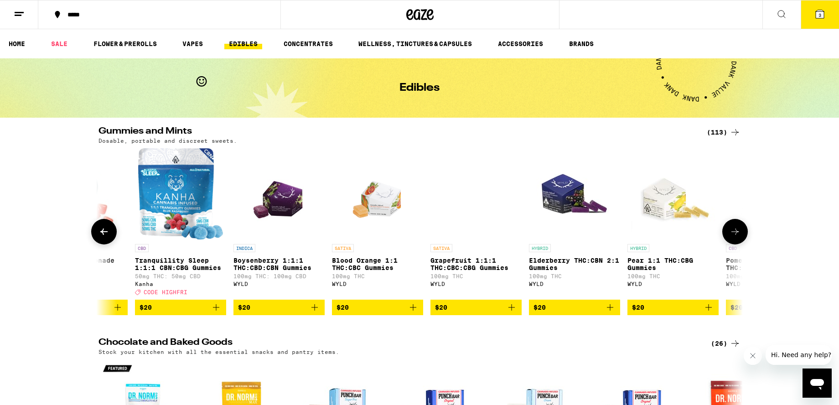
click at [738, 235] on icon at bounding box center [735, 231] width 11 height 11
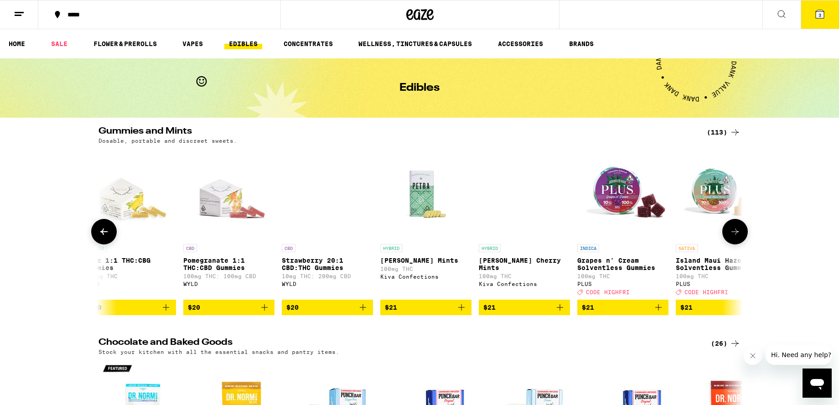
click at [738, 235] on icon at bounding box center [735, 231] width 11 height 11
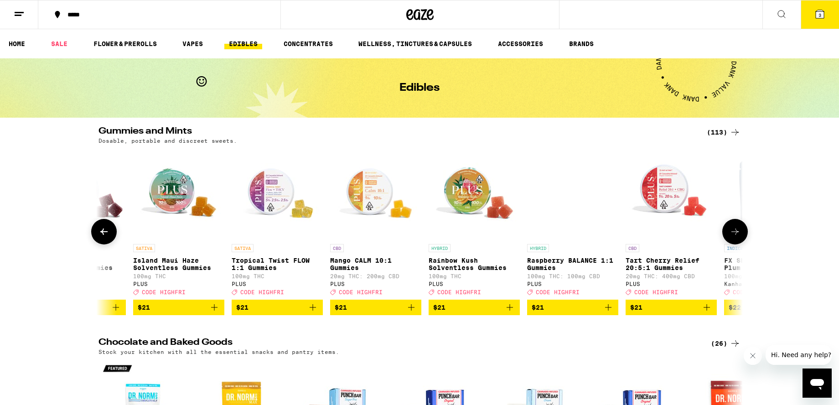
click at [738, 235] on icon at bounding box center [735, 231] width 11 height 11
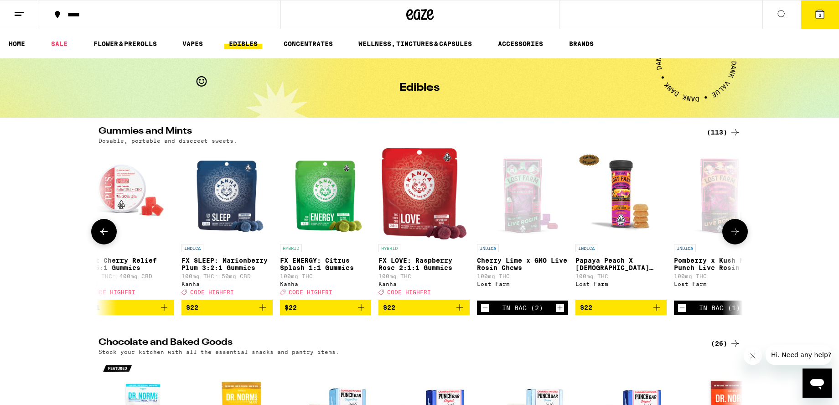
click at [738, 235] on icon at bounding box center [735, 231] width 11 height 11
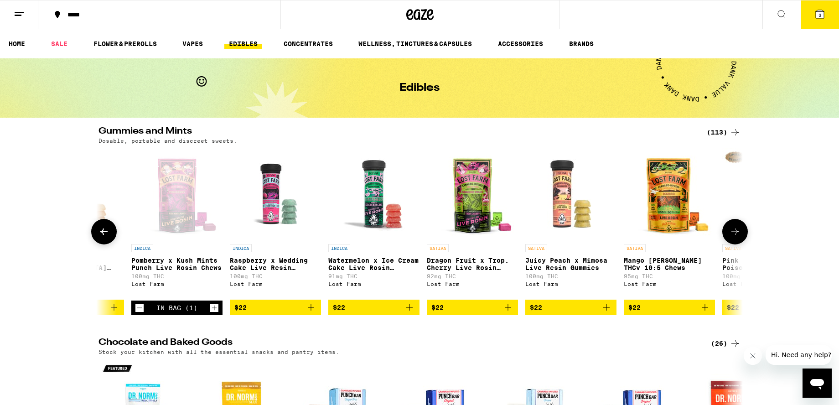
click at [738, 235] on icon at bounding box center [735, 231] width 11 height 11
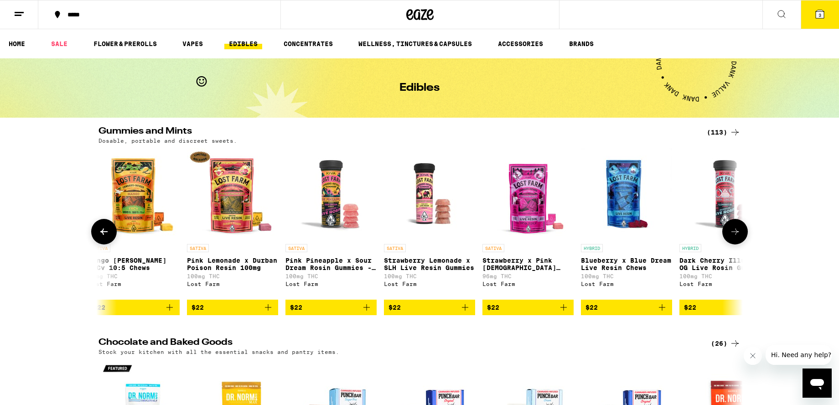
scroll to position [0, 10265]
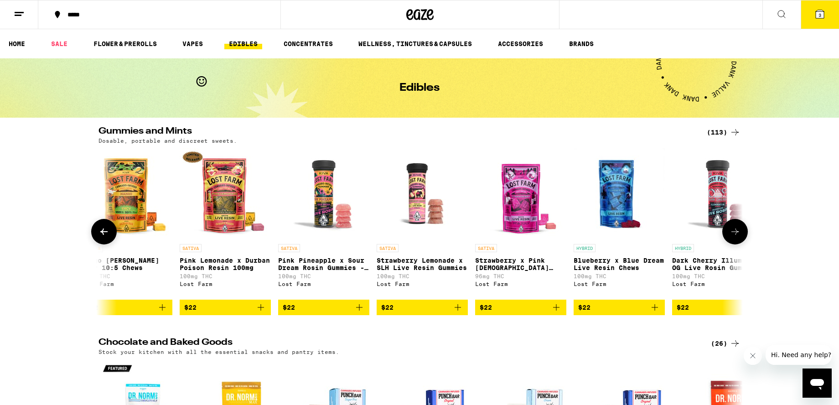
click at [738, 235] on icon at bounding box center [735, 231] width 11 height 11
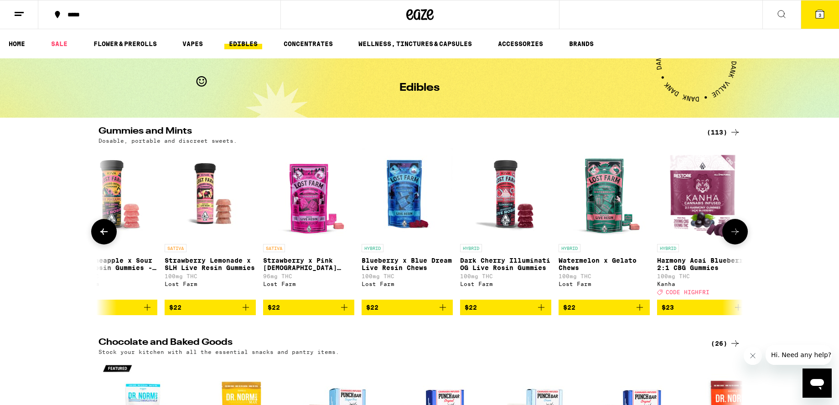
scroll to position [0, 10492]
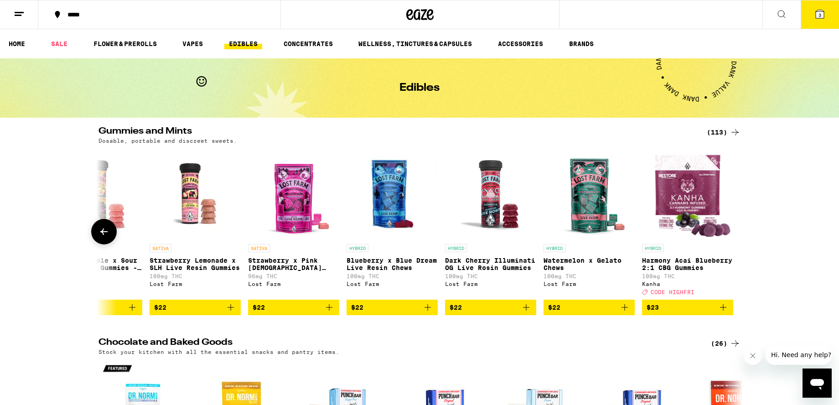
click at [329, 313] on icon "Add to bag" at bounding box center [329, 307] width 11 height 11
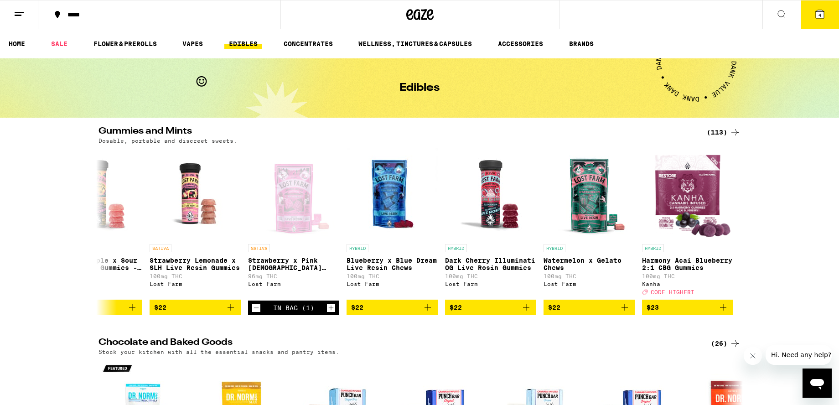
click at [819, 12] on span "4" at bounding box center [820, 14] width 3 height 5
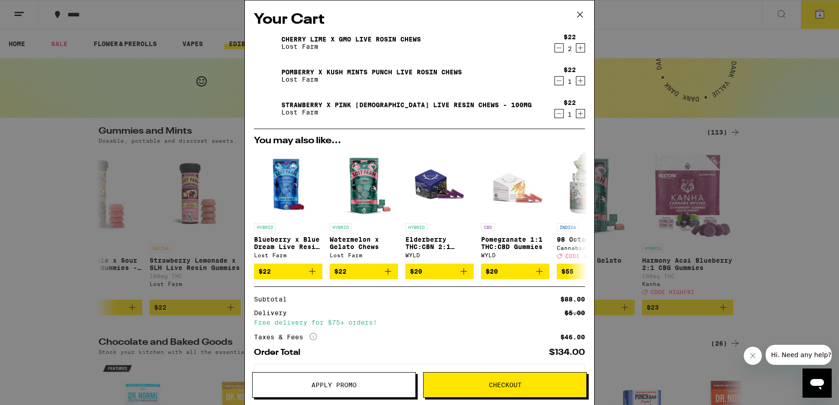
click at [332, 384] on span "Apply Promo" at bounding box center [334, 385] width 45 height 6
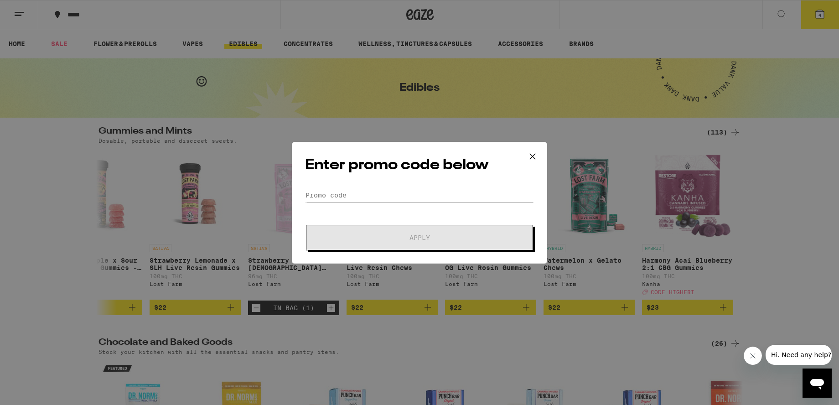
click at [532, 156] on icon at bounding box center [533, 157] width 14 height 14
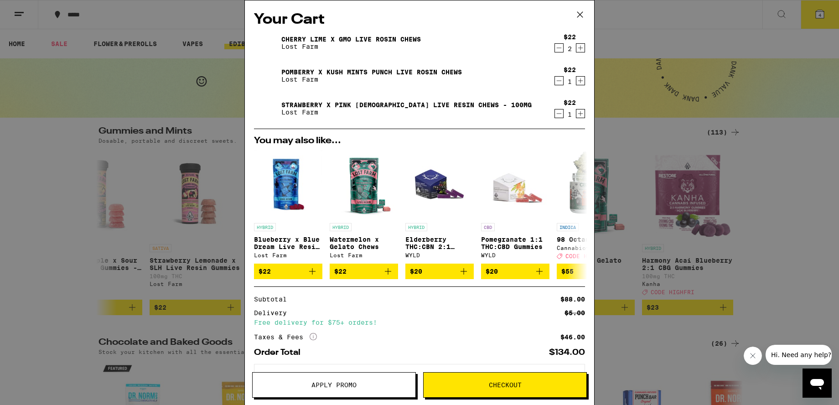
click at [556, 126] on div "Cherry Lime x GMO Live Rosin Chews Lost Farm $22 2 Pomberry x Kush Mints Punch …" at bounding box center [419, 79] width 331 height 99
click at [559, 51] on icon "Decrement" at bounding box center [559, 47] width 8 height 11
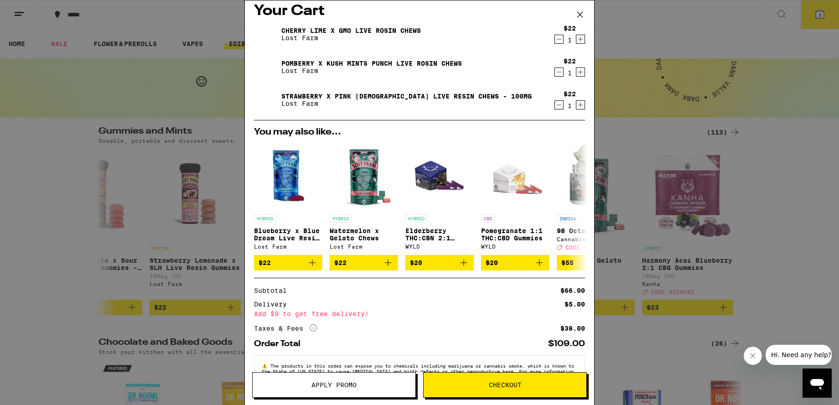
scroll to position [10, 0]
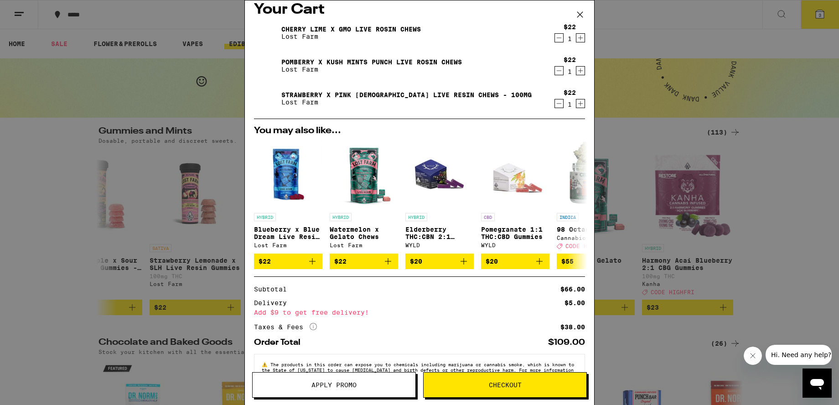
click at [560, 73] on icon "Decrement" at bounding box center [559, 70] width 8 height 11
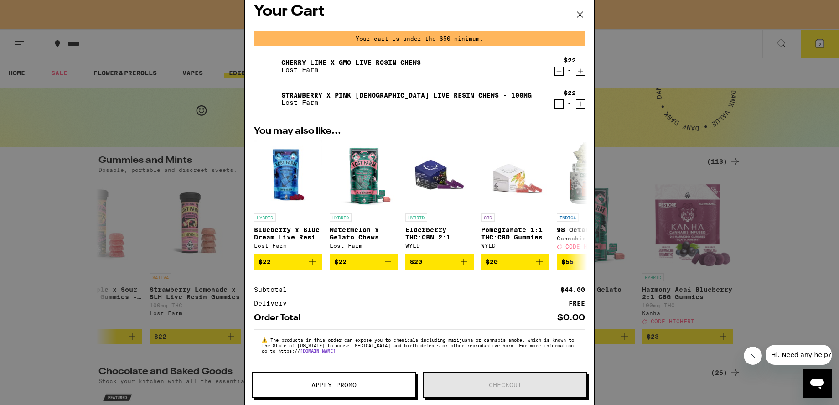
click at [667, 41] on div "Your Cart Your cart is under the $50 minimum. Cherry Lime x GMO Live Rosin Chew…" at bounding box center [419, 202] width 839 height 405
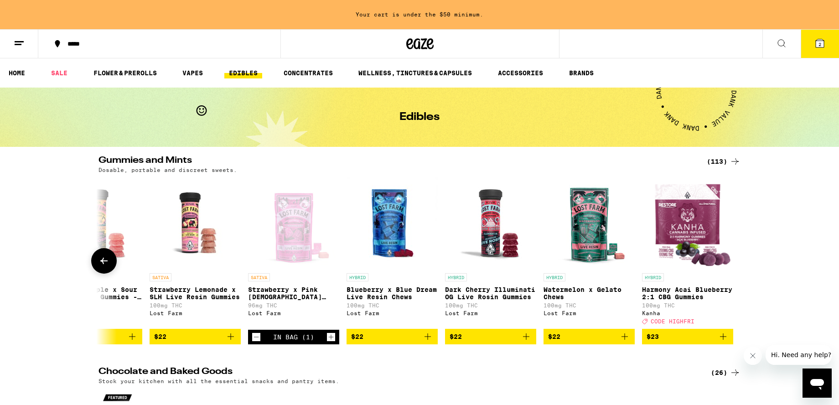
click at [426, 342] on icon "Add to bag" at bounding box center [427, 336] width 11 height 11
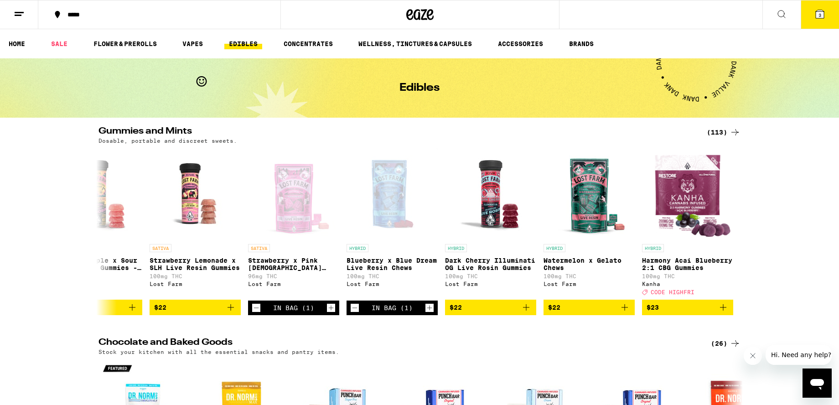
click at [823, 16] on icon at bounding box center [820, 14] width 8 height 8
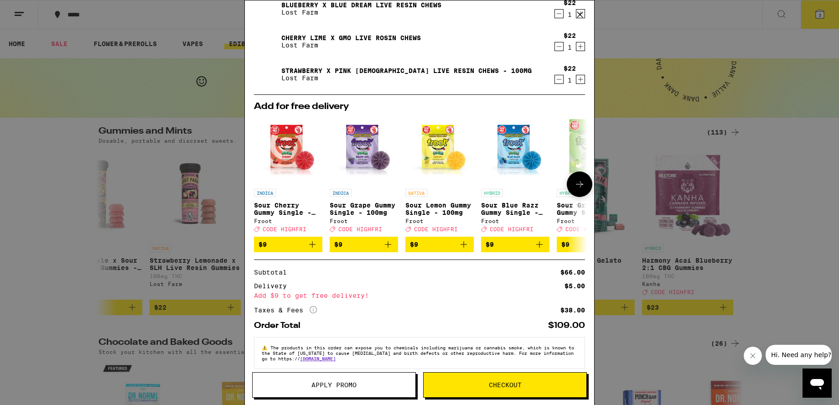
scroll to position [40, 0]
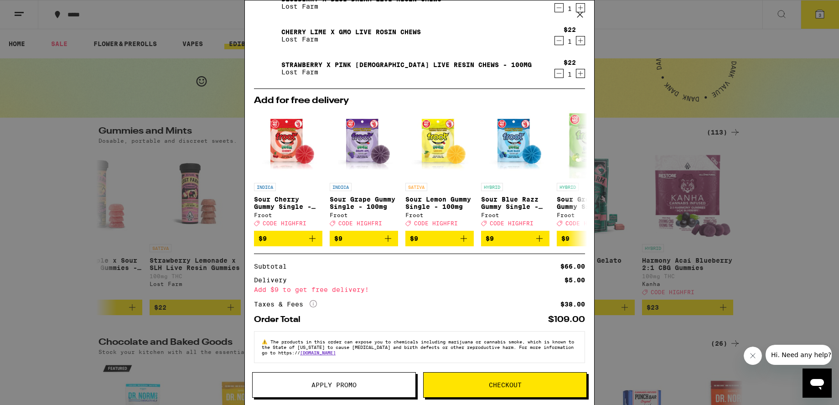
click at [507, 385] on span "Checkout" at bounding box center [505, 385] width 33 height 6
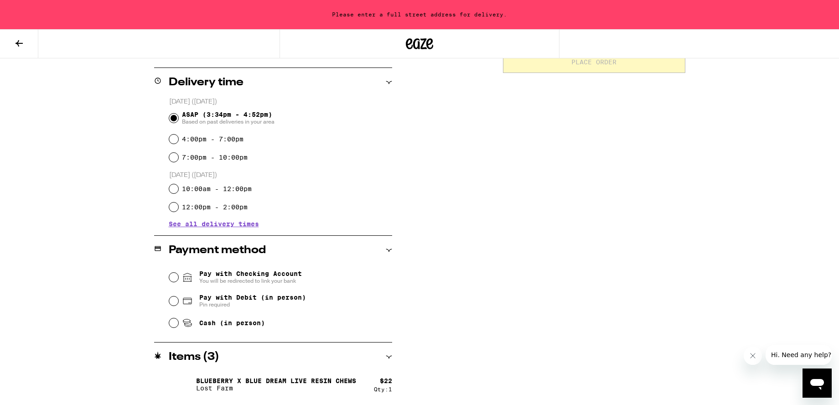
scroll to position [216, 0]
click at [177, 303] on input "Pay with Debit (in person) Pin required" at bounding box center [173, 300] width 9 height 9
radio input "true"
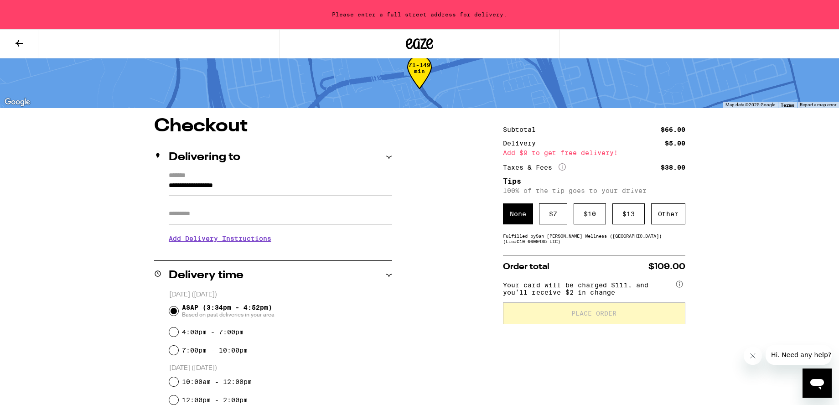
scroll to position [45, 0]
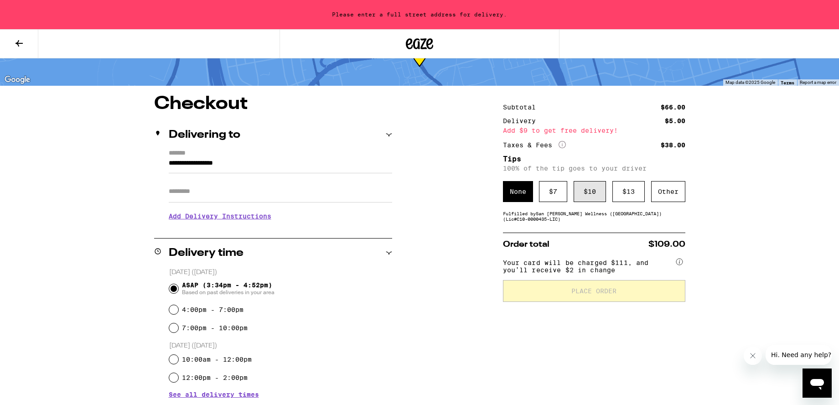
click at [589, 193] on div "$ 10" at bounding box center [590, 191] width 32 height 21
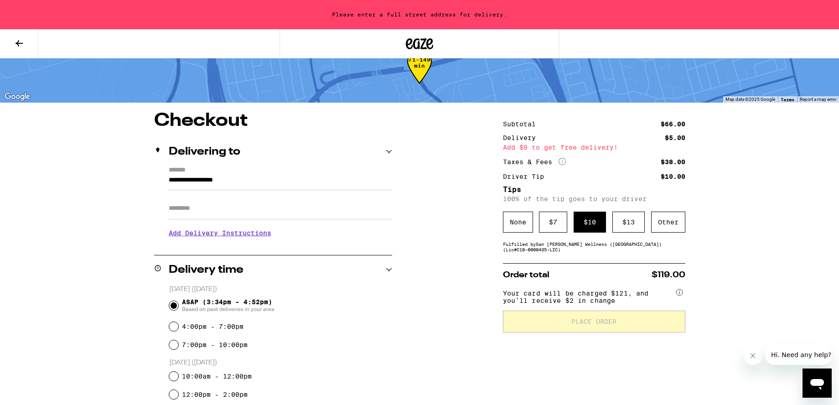
scroll to position [28, 0]
click at [749, 355] on button "Close message from company" at bounding box center [753, 356] width 18 height 18
click at [205, 212] on input "Apt/Suite" at bounding box center [281, 208] width 224 height 22
click at [213, 237] on h3 "Add Delivery Instructions" at bounding box center [281, 232] width 224 height 21
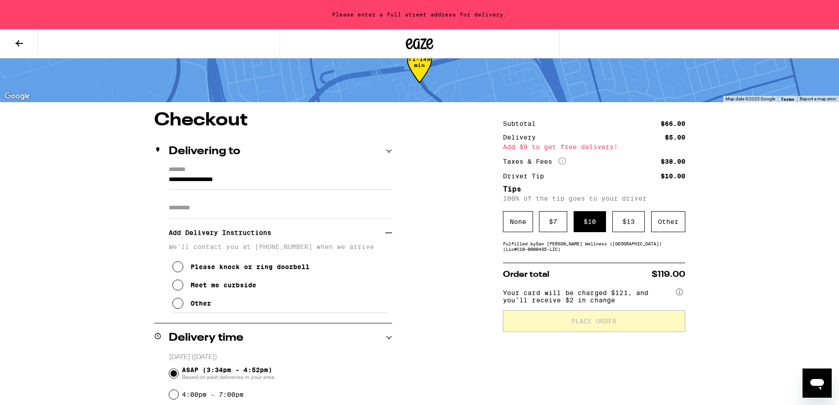
click at [178, 287] on icon at bounding box center [177, 285] width 11 height 11
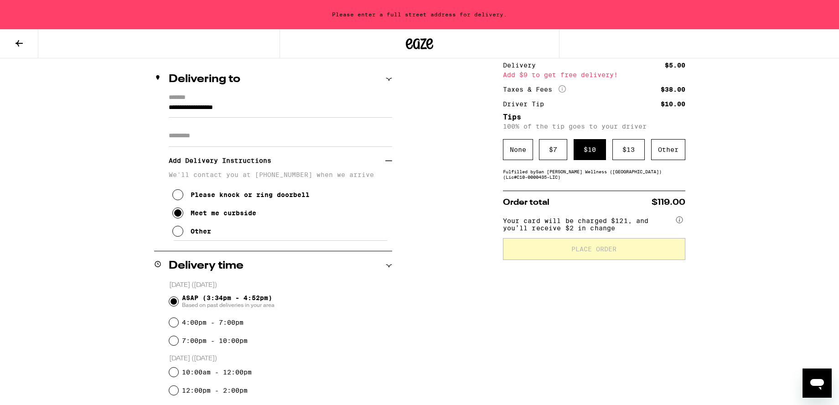
scroll to position [54, 0]
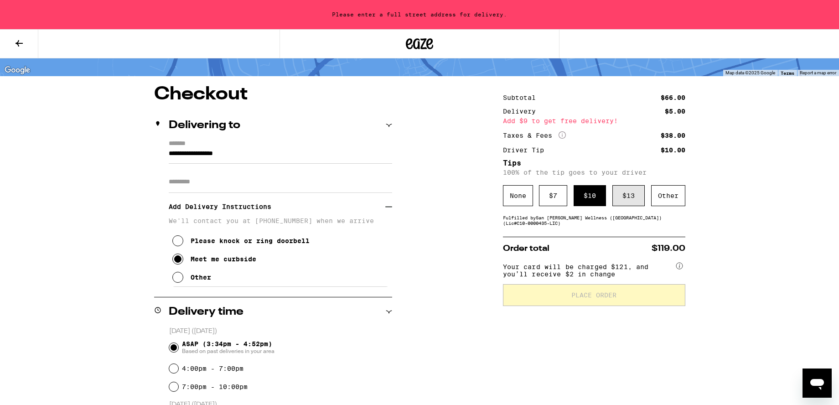
click at [626, 198] on div "$ 13" at bounding box center [629, 195] width 32 height 21
click at [588, 198] on div "$ 10" at bounding box center [590, 195] width 32 height 21
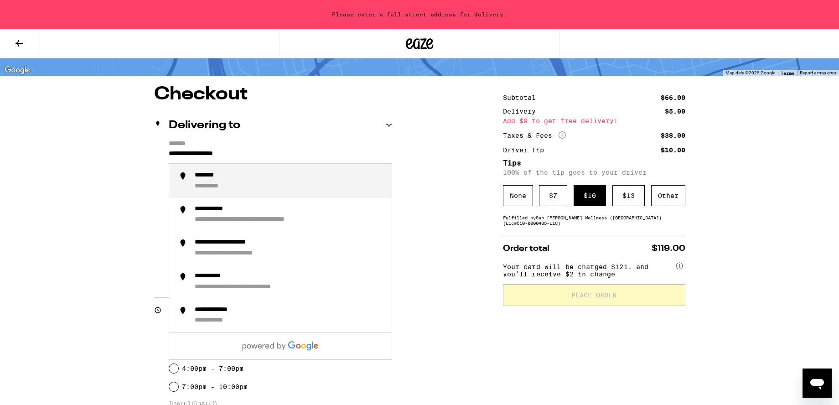
drag, startPoint x: 258, startPoint y: 155, endPoint x: 164, endPoint y: 153, distance: 94.5
click at [164, 153] on div "**********" at bounding box center [273, 213] width 238 height 147
click at [211, 187] on div "**********" at bounding box center [220, 186] width 50 height 8
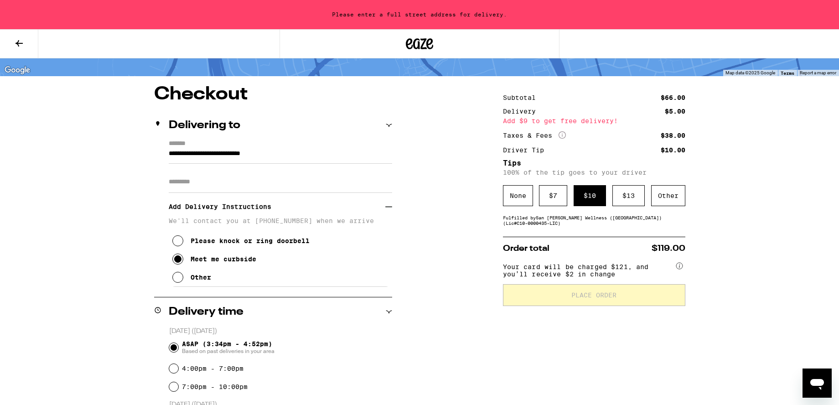
type input "**********"
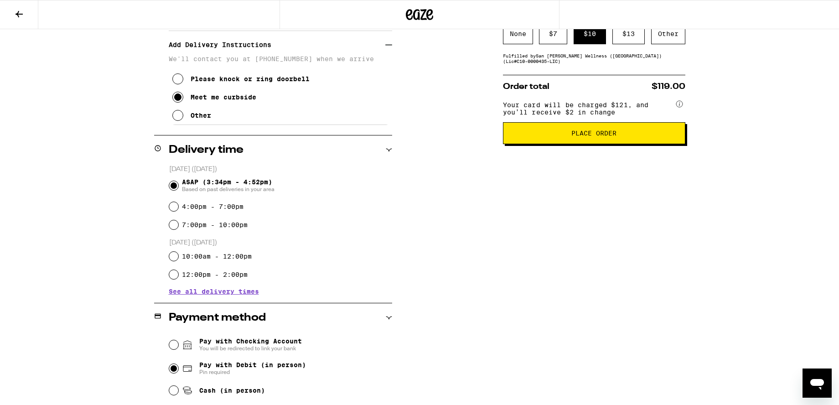
scroll to position [256, 0]
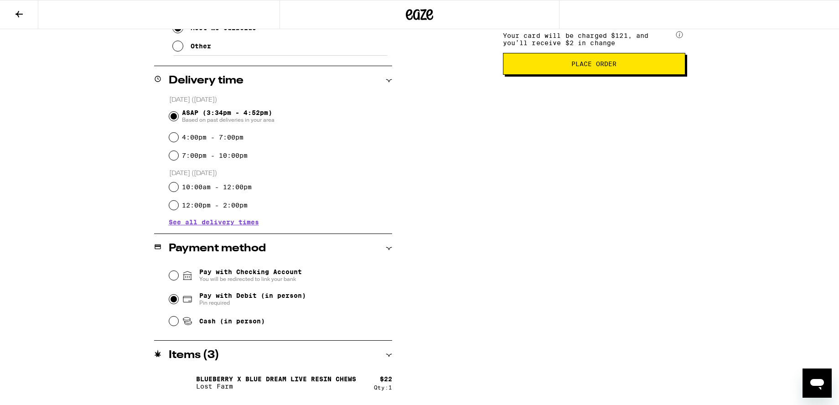
click at [617, 67] on span "Place Order" at bounding box center [594, 64] width 167 height 6
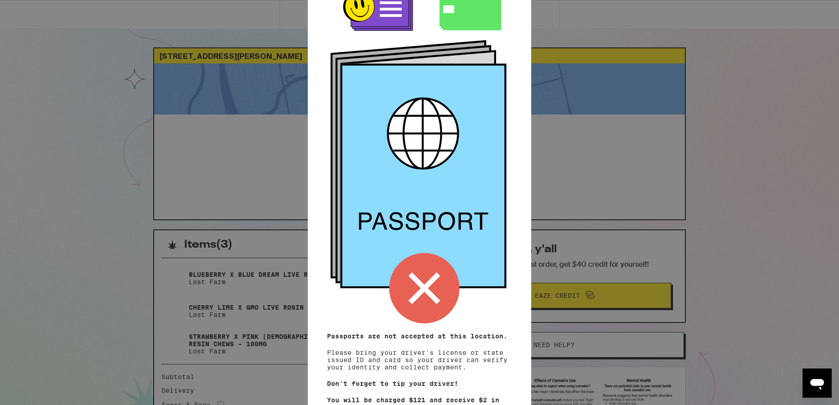
scroll to position [67, 0]
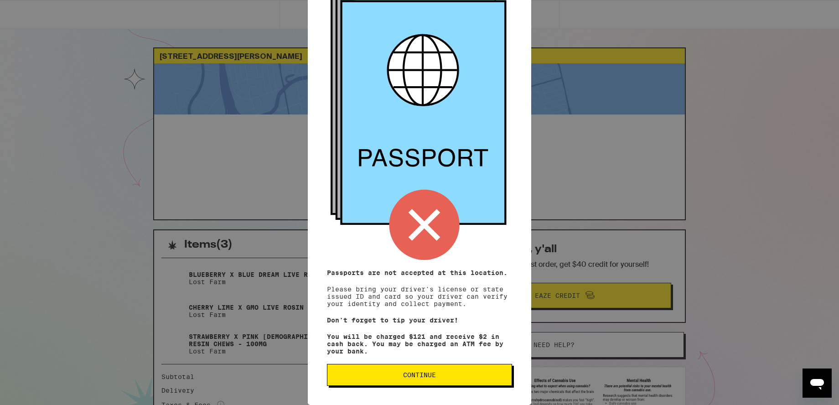
click at [430, 372] on span "Continue" at bounding box center [419, 375] width 33 height 6
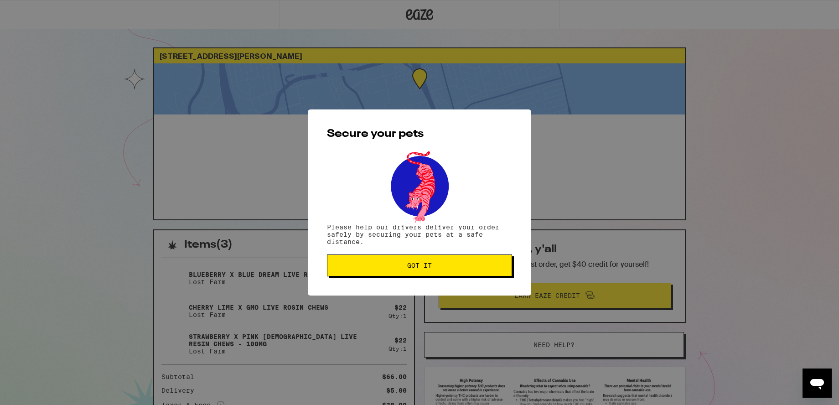
scroll to position [0, 0]
click at [443, 266] on span "Got it" at bounding box center [420, 265] width 170 height 6
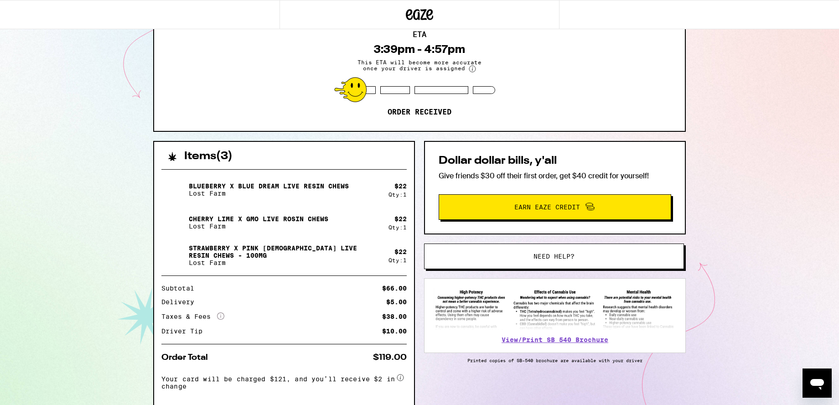
scroll to position [90, 0]
